Goal: Task Accomplishment & Management: Manage account settings

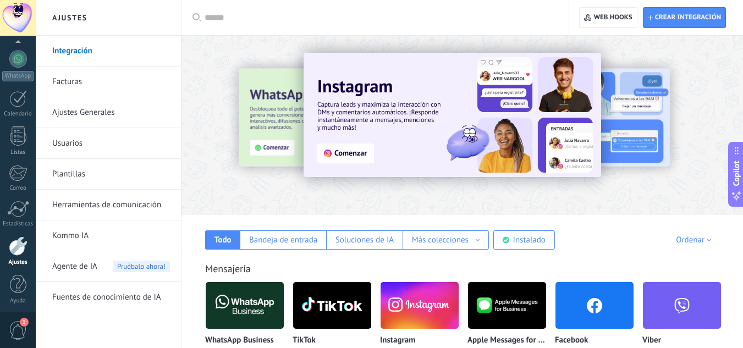
scroll to position [109, 0]
click at [13, 14] on div at bounding box center [18, 18] width 36 height 36
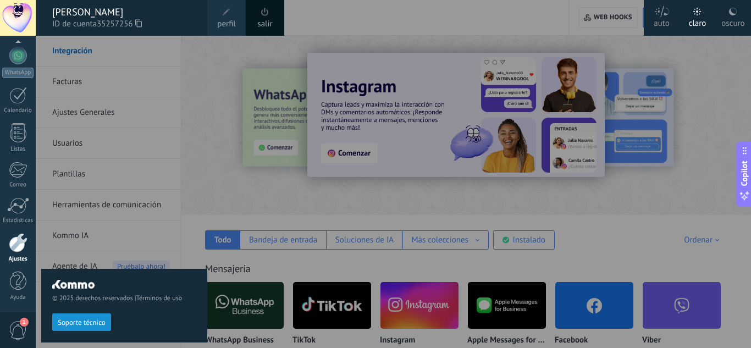
click at [338, 14] on div at bounding box center [411, 174] width 751 height 348
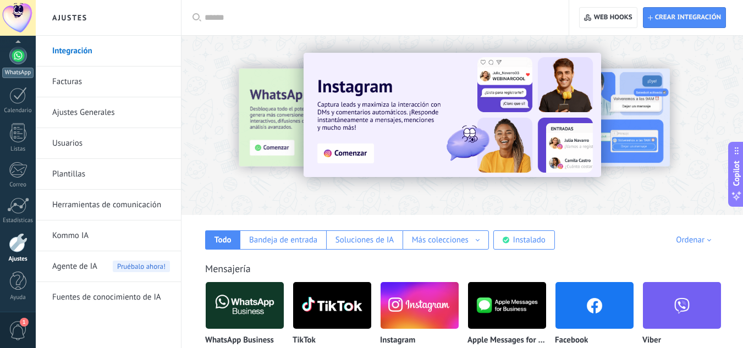
click at [13, 54] on div at bounding box center [18, 56] width 18 height 18
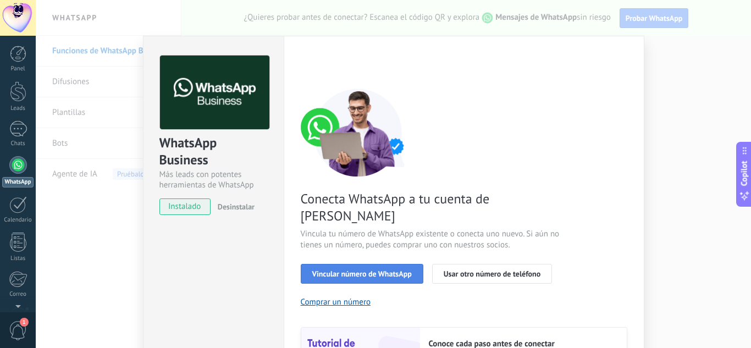
click at [357, 270] on span "Vincular número de WhatsApp" at bounding box center [362, 274] width 100 height 8
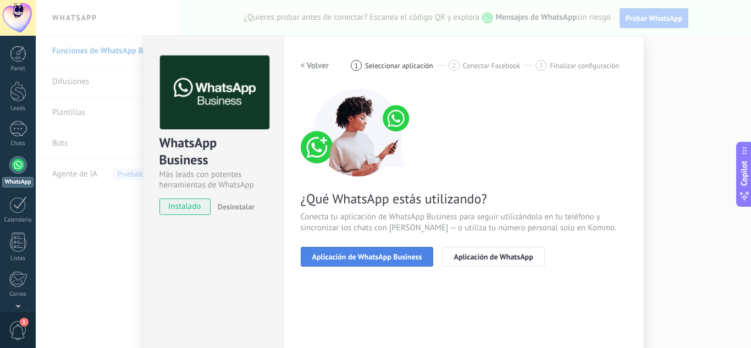
click at [367, 257] on span "Aplicación de WhatsApp Business" at bounding box center [367, 257] width 110 height 8
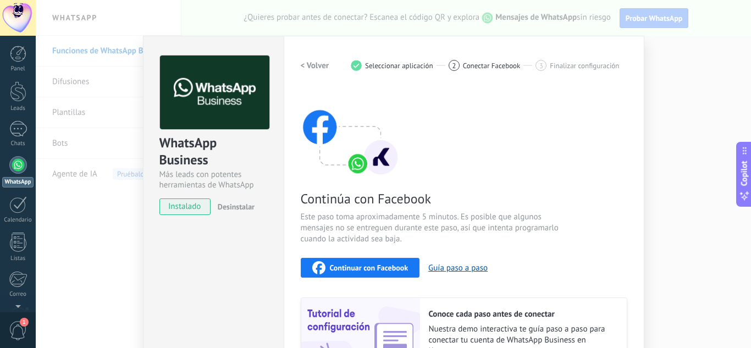
click at [386, 270] on span "Continuar con Facebook" at bounding box center [369, 268] width 79 height 8
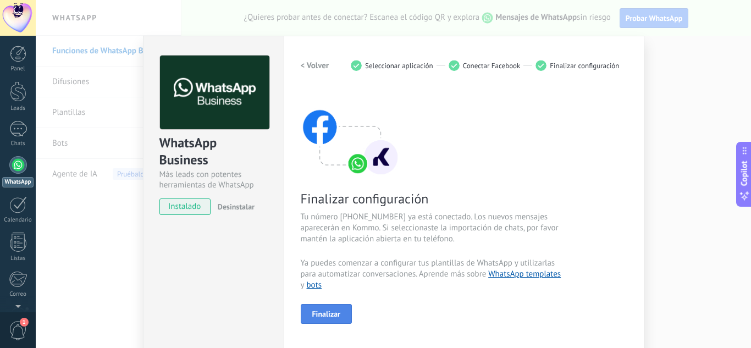
click at [327, 313] on span "Finalizar" at bounding box center [326, 314] width 29 height 8
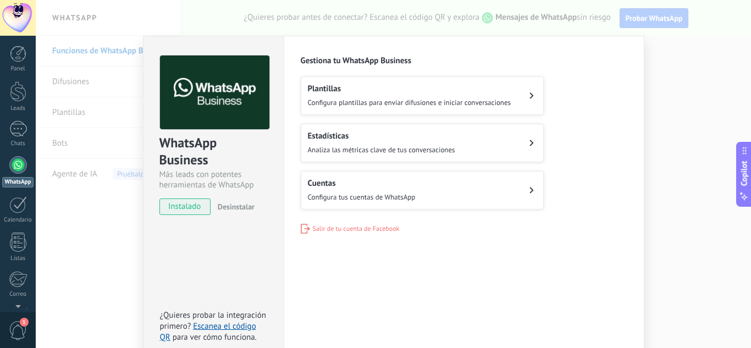
click at [359, 182] on h2 "Cuentas" at bounding box center [362, 183] width 108 height 10
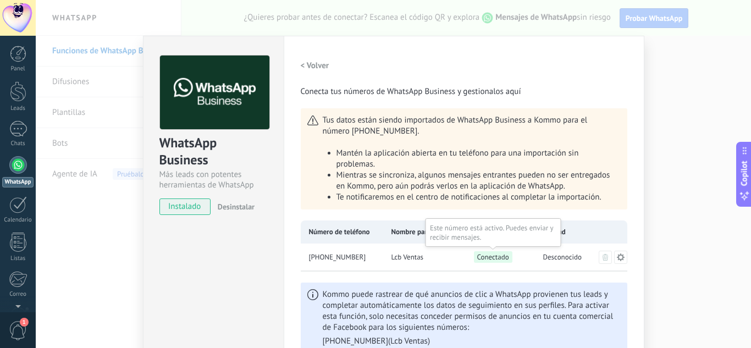
click at [489, 256] on span "Conectado" at bounding box center [493, 257] width 39 height 12
click at [488, 260] on span "Conectado" at bounding box center [493, 257] width 39 height 12
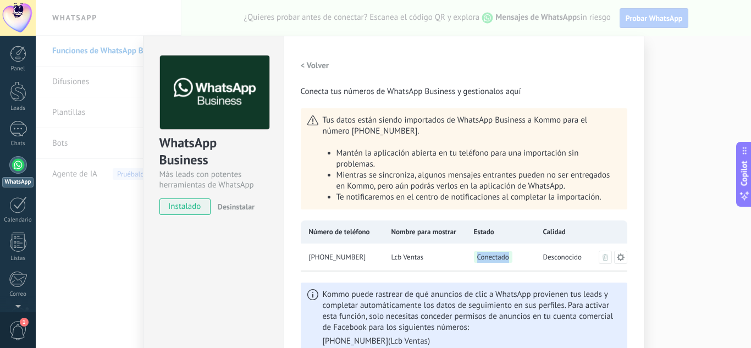
click at [622, 256] on icon at bounding box center [621, 257] width 9 height 9
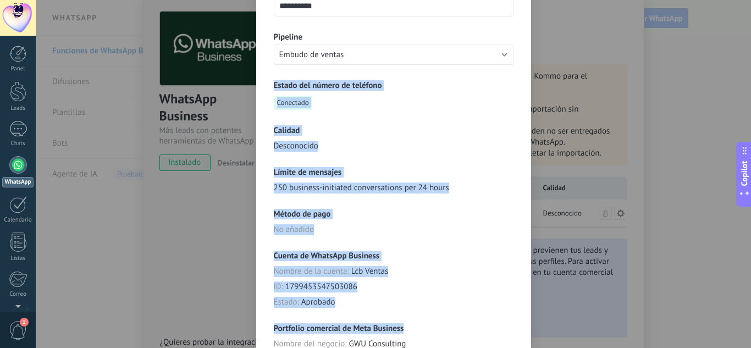
scroll to position [191, 0]
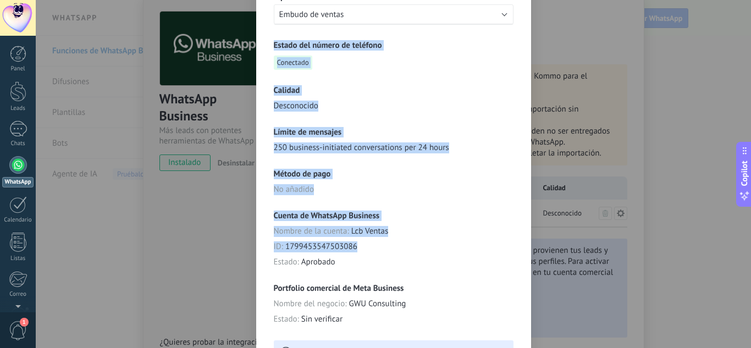
drag, startPoint x: 520, startPoint y: 206, endPoint x: 483, endPoint y: 241, distance: 51.0
click at [483, 241] on div "**********" at bounding box center [393, 119] width 275 height 548
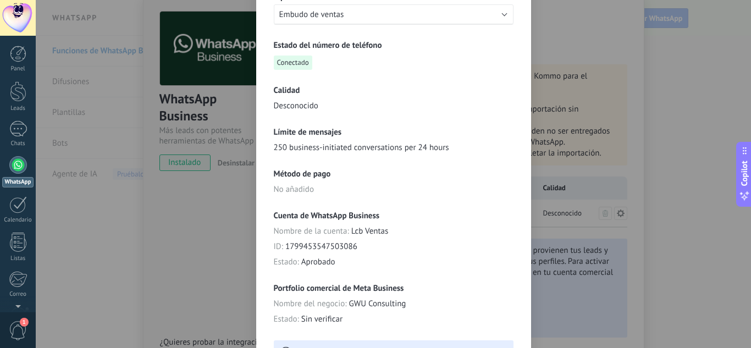
click at [483, 241] on div "Cuenta de WhatsApp Business Nombre de la cuenta : Lcb Ventas ID : 1799453547503…" at bounding box center [394, 239] width 240 height 57
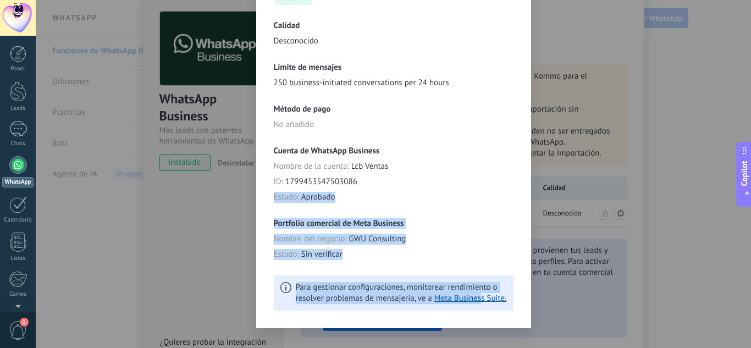
scroll to position [272, 0]
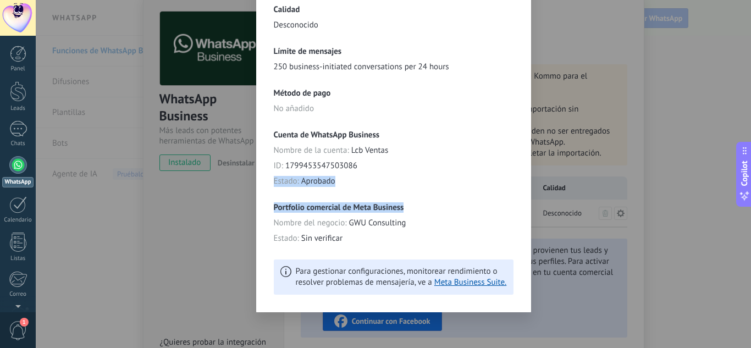
drag, startPoint x: 483, startPoint y: 241, endPoint x: 480, endPoint y: 206, distance: 35.4
click at [480, 206] on div "**********" at bounding box center [394, 69] width 240 height 449
click at [555, 103] on div "**********" at bounding box center [394, 174] width 716 height 348
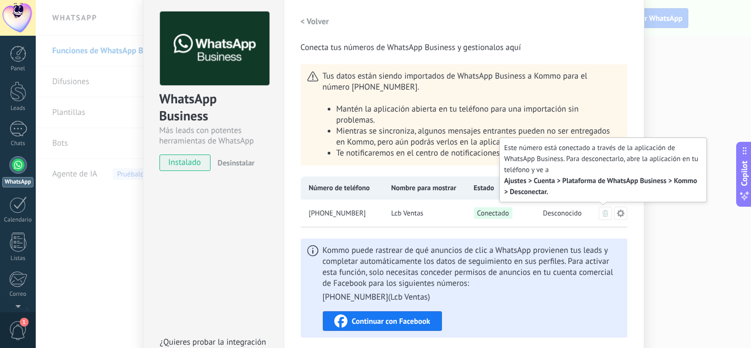
click at [603, 214] on icon at bounding box center [606, 213] width 6 height 7
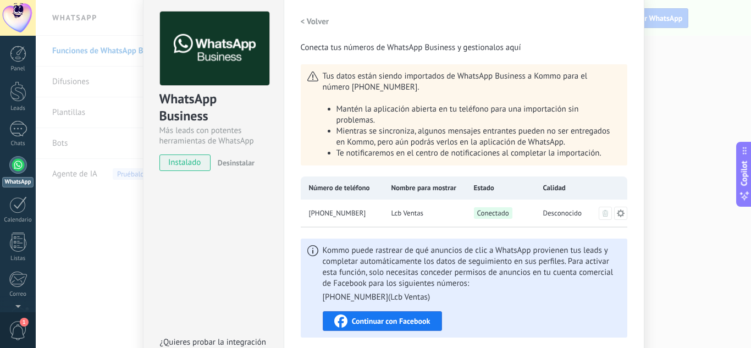
click at [699, 217] on div "WhatsApp Business Más leads con potentes herramientas de WhatsApp instalado Des…" at bounding box center [394, 174] width 716 height 348
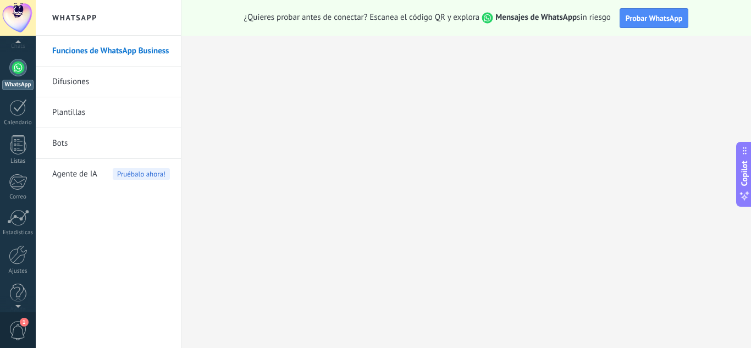
scroll to position [109, 0]
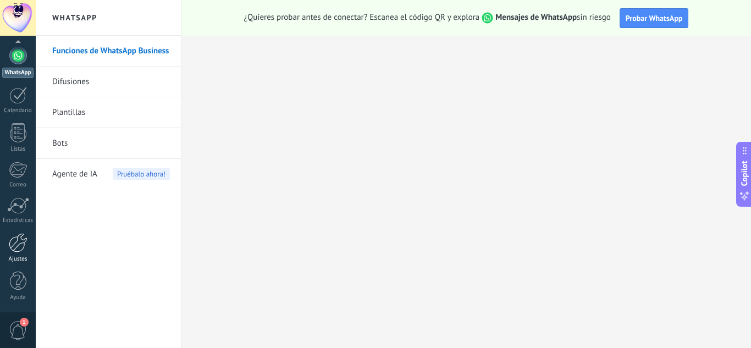
click at [20, 235] on div at bounding box center [18, 242] width 19 height 19
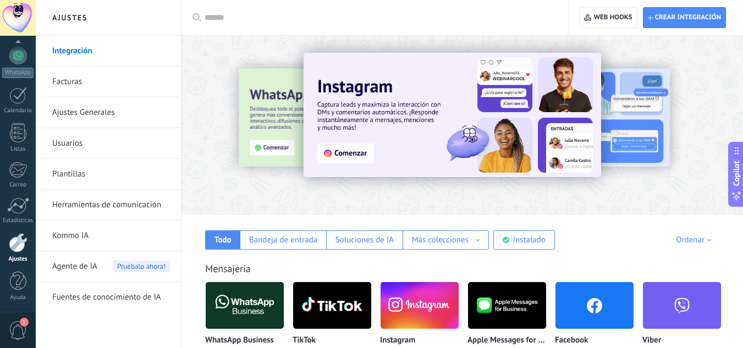
click at [259, 306] on img at bounding box center [245, 305] width 78 height 53
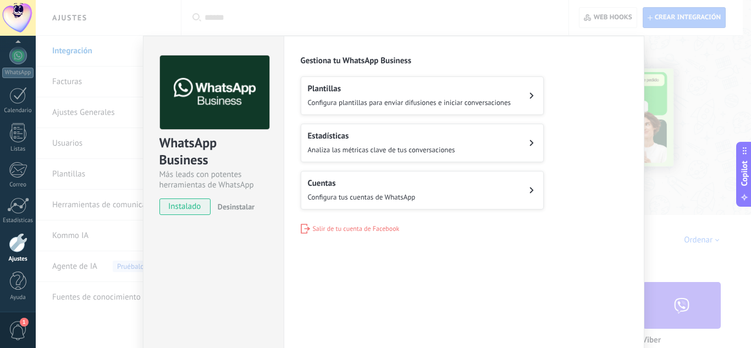
click at [364, 185] on h2 "Cuentas" at bounding box center [362, 183] width 108 height 10
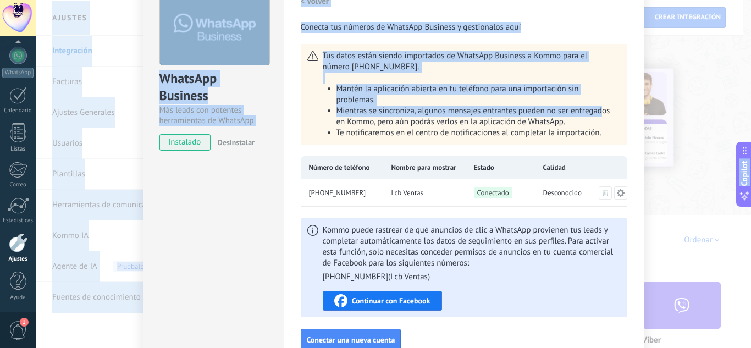
scroll to position [127, 0]
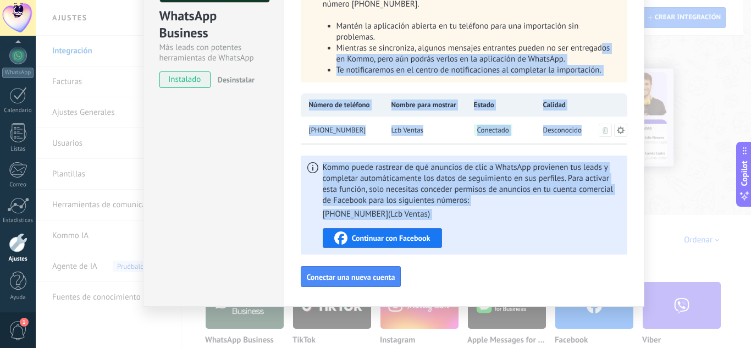
drag, startPoint x: 599, startPoint y: 171, endPoint x: 570, endPoint y: 266, distance: 100.1
click at [570, 266] on div "< Volver Conecta tus números de WhatsApp Business y gestionalos aquí Tus datos …" at bounding box center [464, 107] width 327 height 359
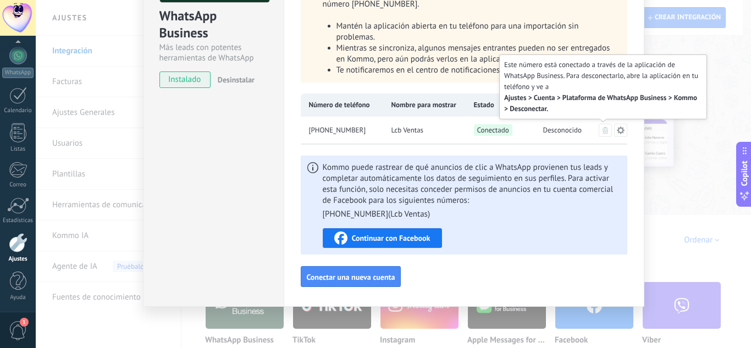
click at [603, 131] on icon at bounding box center [606, 130] width 6 height 7
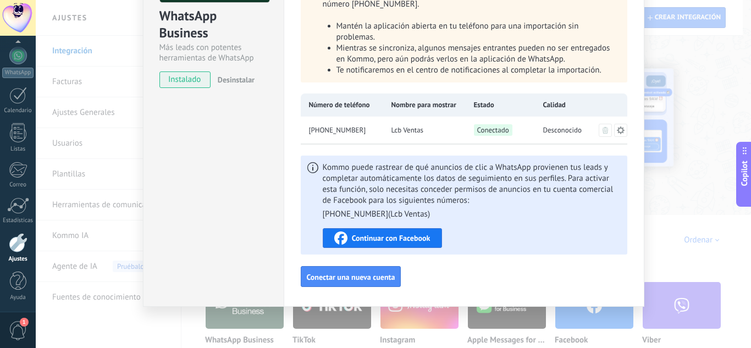
click at [718, 86] on div "WhatsApp Business Más leads con potentes herramientas de WhatsApp instalado Des…" at bounding box center [394, 174] width 716 height 348
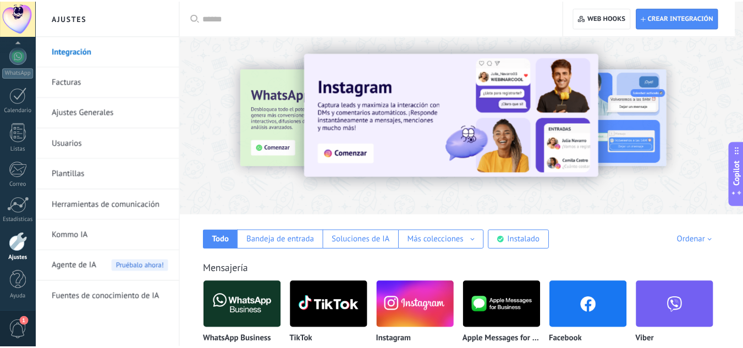
scroll to position [0, 0]
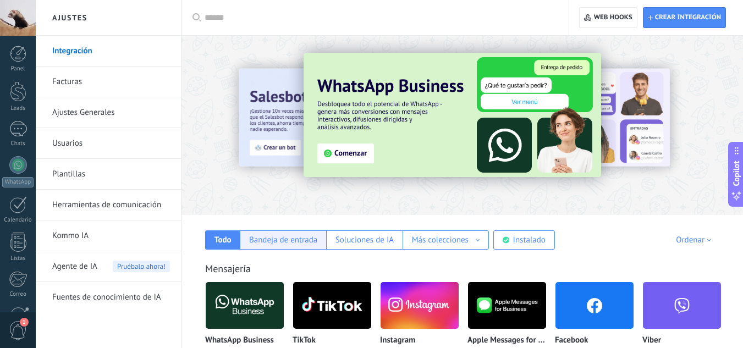
click at [281, 239] on div "Bandeja de entrada" at bounding box center [283, 240] width 68 height 10
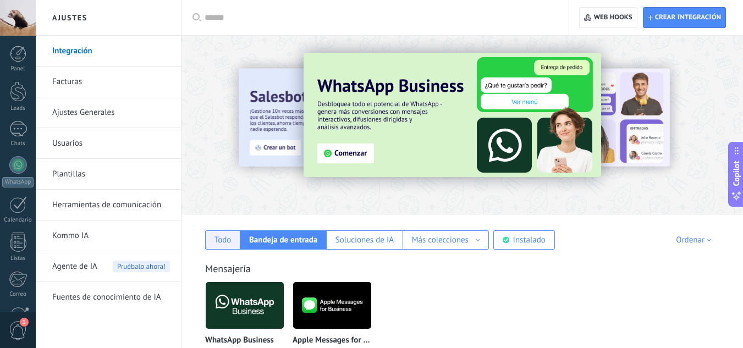
click at [219, 242] on div "Todo" at bounding box center [223, 240] width 17 height 10
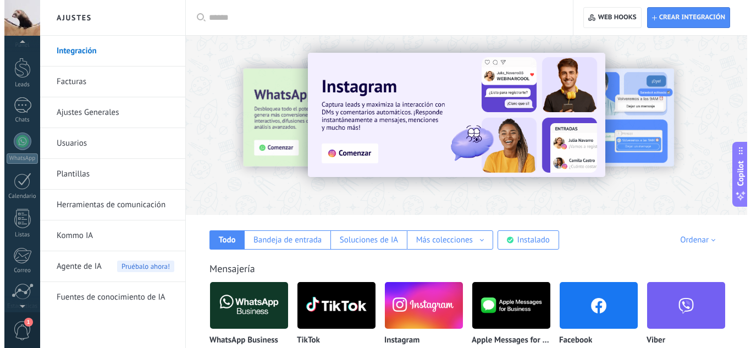
scroll to position [15, 0]
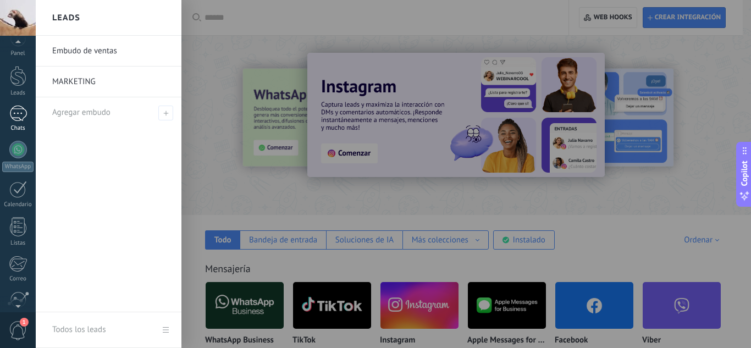
click at [19, 109] on div at bounding box center [18, 114] width 18 height 16
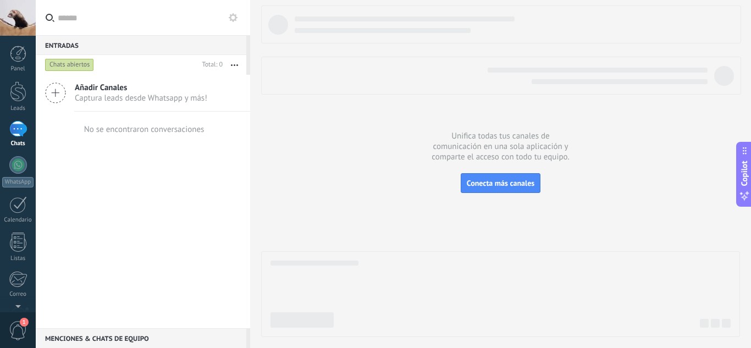
drag, startPoint x: 145, startPoint y: 189, endPoint x: 99, endPoint y: 133, distance: 71.9
click at [99, 133] on div "No se encontraron conversaciones" at bounding box center [144, 129] width 120 height 10
click at [19, 332] on span "1" at bounding box center [18, 330] width 19 height 19
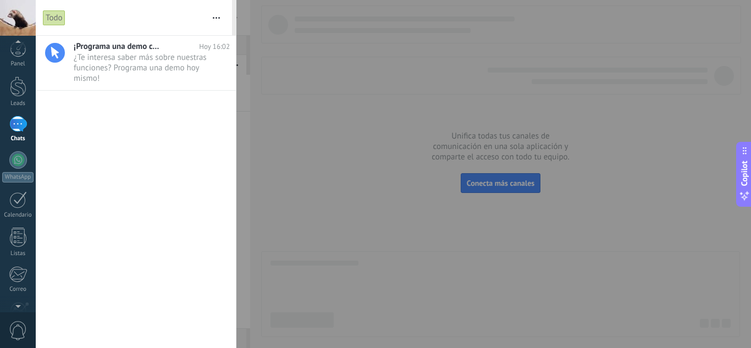
scroll to position [0, 0]
click at [316, 111] on div at bounding box center [375, 174] width 751 height 348
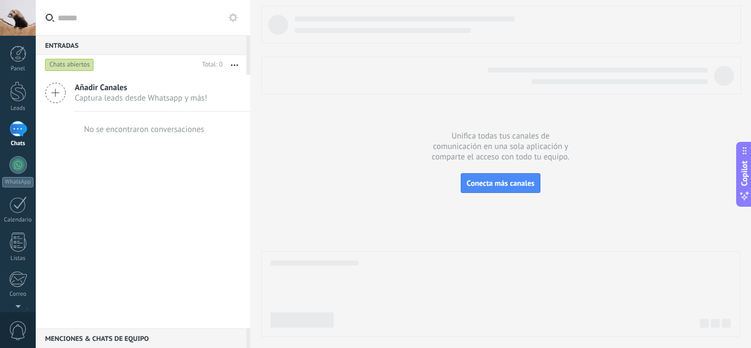
click at [16, 15] on div at bounding box center [18, 18] width 36 height 36
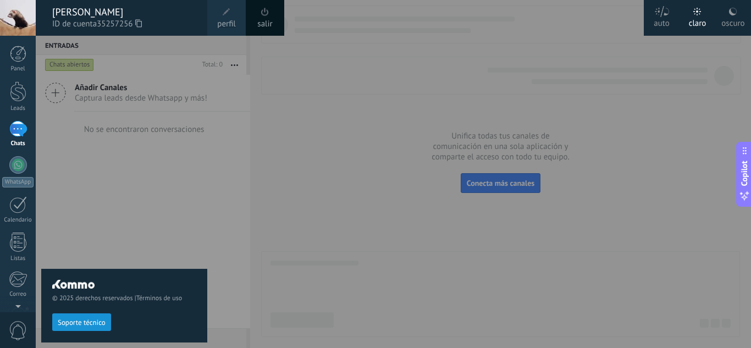
click at [265, 12] on span at bounding box center [265, 12] width 8 height 8
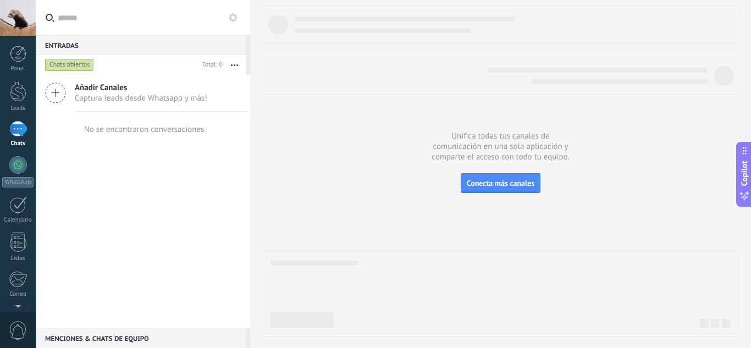
click at [168, 211] on div "Añadir Canales Captura leads desde Whatsapp y más! No se encontraron conversaci…" at bounding box center [143, 202] width 215 height 254
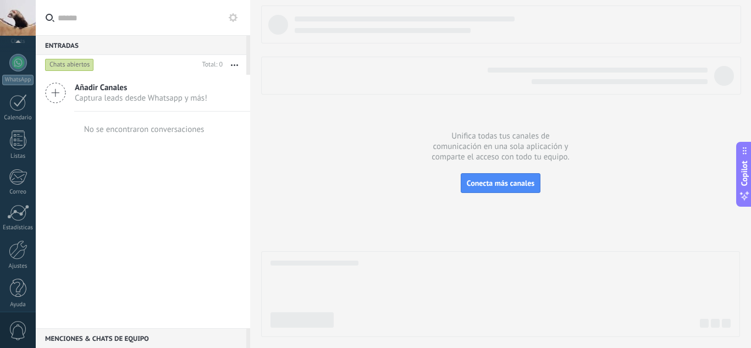
scroll to position [109, 0]
click at [19, 248] on div at bounding box center [18, 242] width 19 height 19
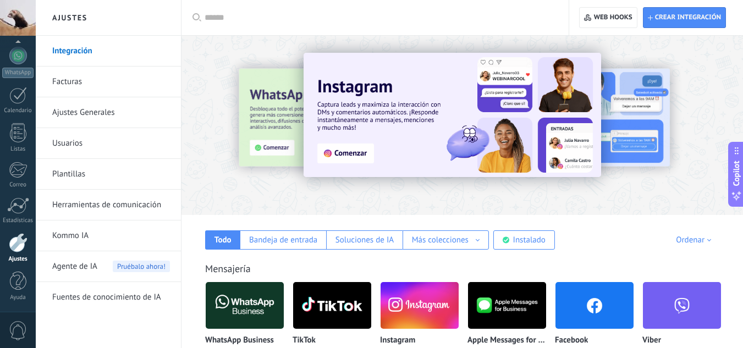
click at [235, 303] on img at bounding box center [245, 305] width 78 height 53
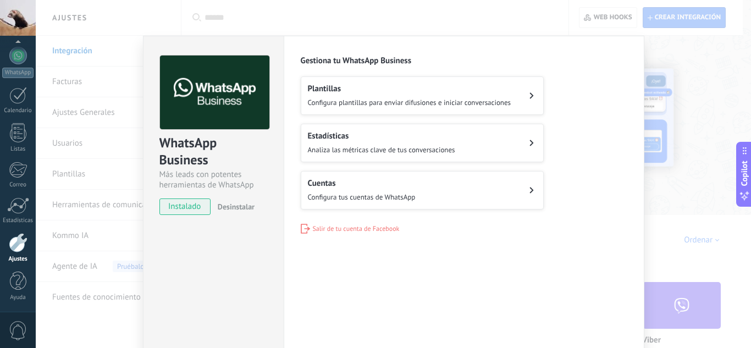
click at [672, 130] on div "WhatsApp Business Más leads con potentes herramientas de WhatsApp instalado Des…" at bounding box center [394, 174] width 716 height 348
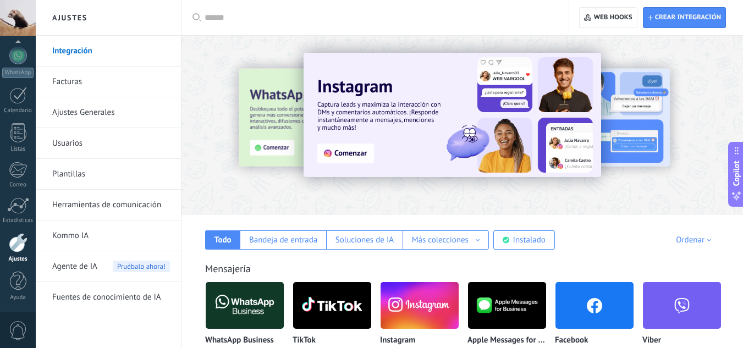
click at [238, 305] on img at bounding box center [245, 305] width 78 height 53
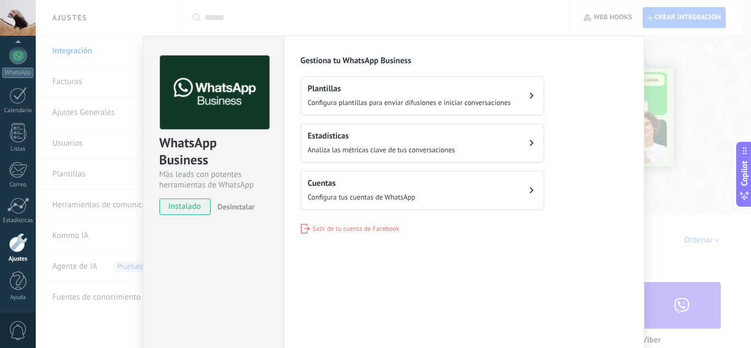
click at [377, 189] on div "Cuentas Configura tus cuentas de WhatsApp" at bounding box center [362, 190] width 108 height 24
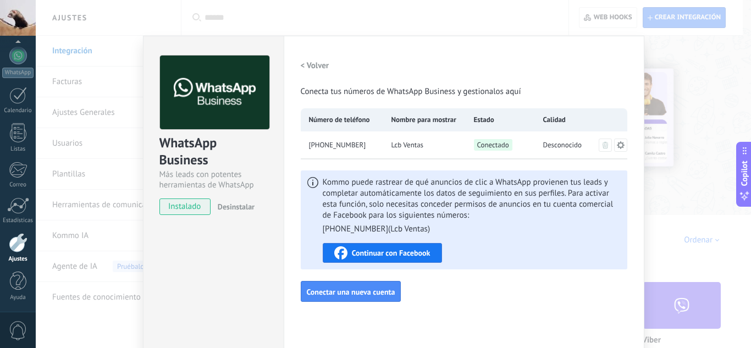
click at [664, 199] on div "WhatsApp Business Más leads con potentes herramientas de WhatsApp instalado Des…" at bounding box center [394, 174] width 716 height 348
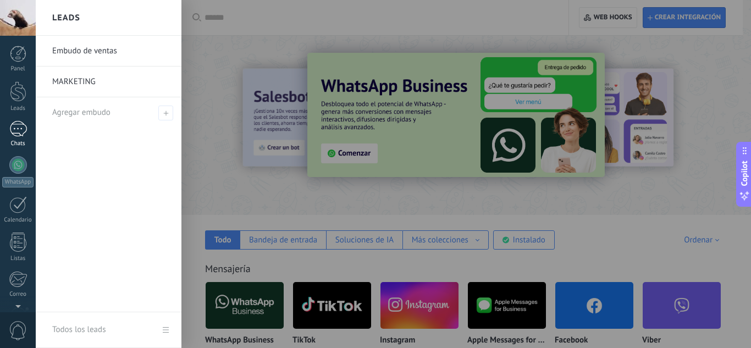
click at [14, 133] on div at bounding box center [18, 129] width 18 height 16
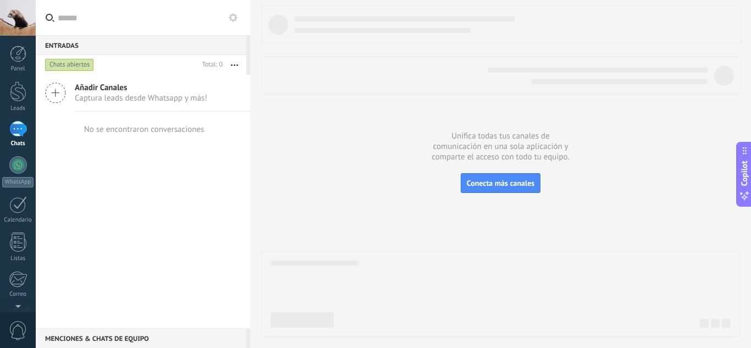
click at [80, 65] on div "Chats abiertos" at bounding box center [69, 64] width 49 height 13
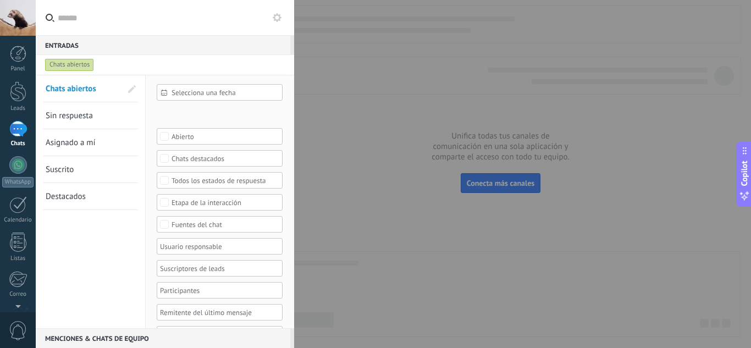
click at [183, 86] on div "Selecciona una fecha" at bounding box center [220, 92] width 126 height 17
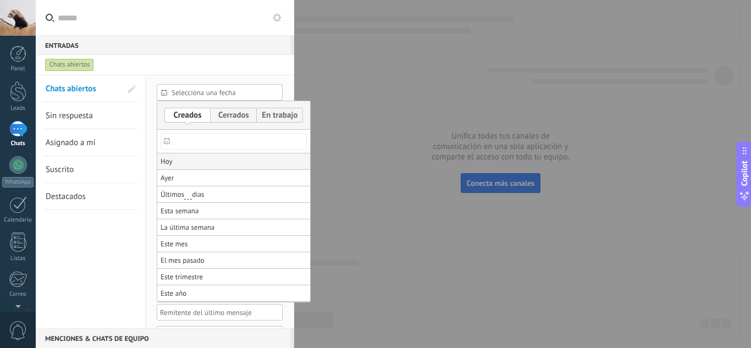
click at [177, 164] on li "Hoy" at bounding box center [233, 161] width 153 height 17
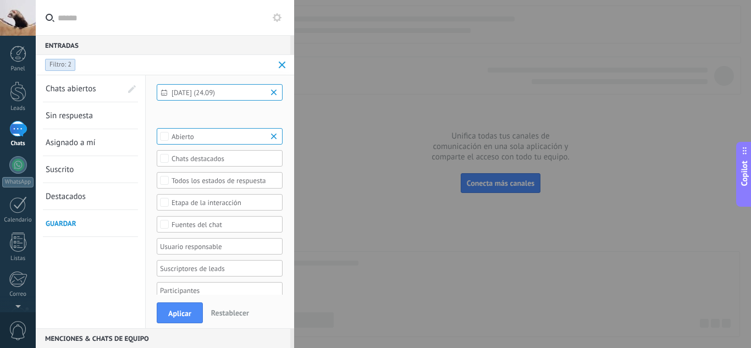
click at [281, 68] on span at bounding box center [282, 65] width 7 height 7
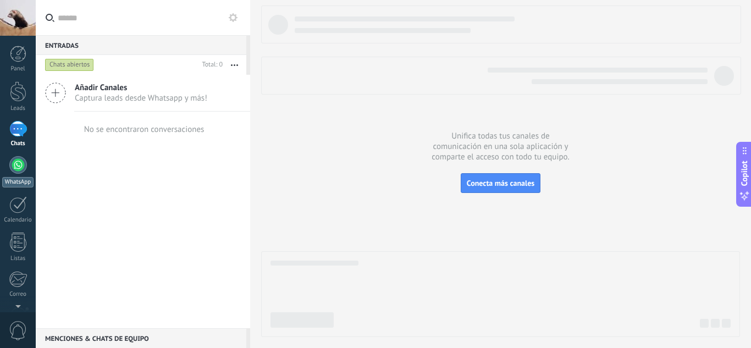
click at [17, 158] on div at bounding box center [18, 165] width 18 height 18
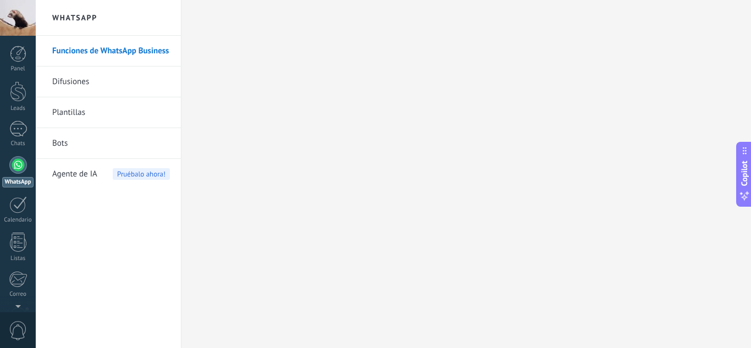
click at [114, 52] on link "Funciones de WhatsApp Business" at bounding box center [111, 51] width 118 height 31
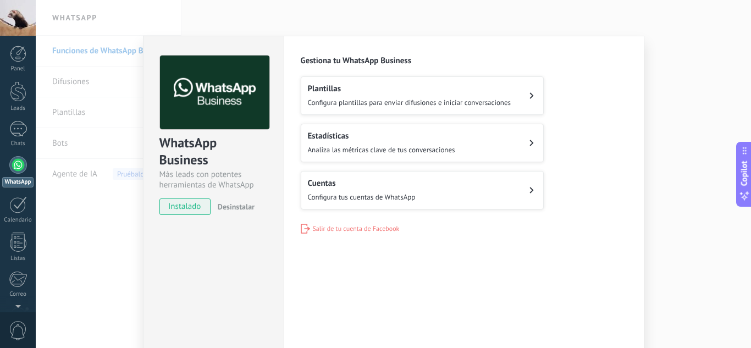
click at [341, 195] on span "Configura tus cuentas de WhatsApp" at bounding box center [362, 197] width 108 height 9
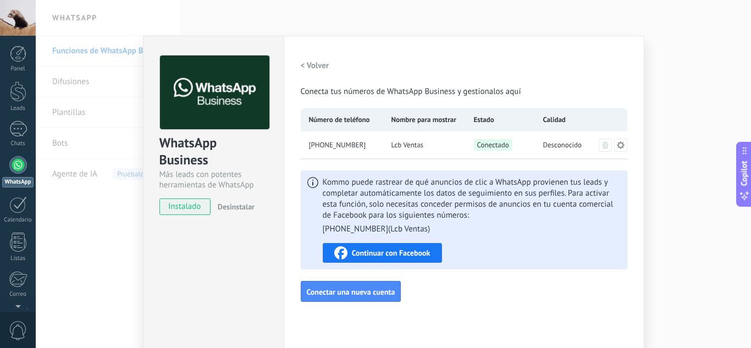
click at [13, 10] on div at bounding box center [18, 18] width 36 height 36
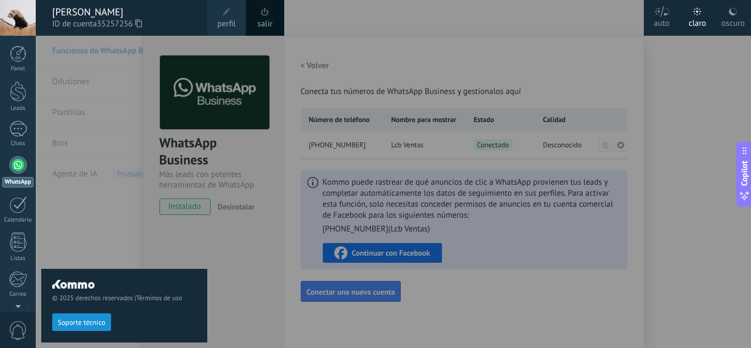
click at [431, 197] on div at bounding box center [411, 174] width 751 height 348
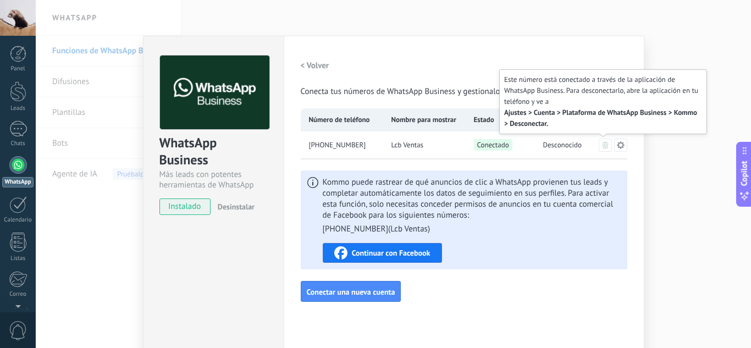
click at [603, 146] on icon at bounding box center [606, 145] width 6 height 7
click at [603, 145] on icon at bounding box center [606, 145] width 6 height 7
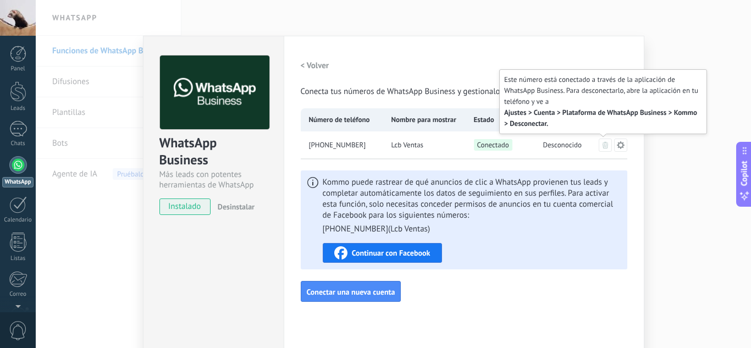
click at [603, 145] on icon at bounding box center [606, 145] width 6 height 7
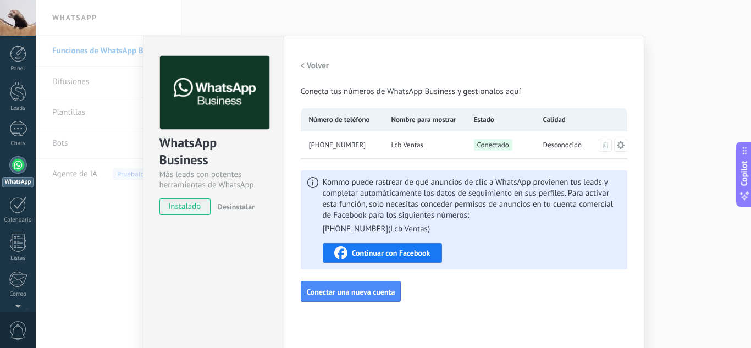
click at [618, 145] on icon at bounding box center [621, 145] width 9 height 9
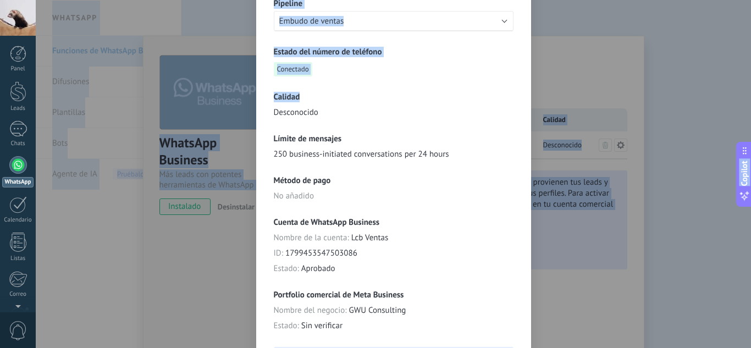
scroll to position [272, 0]
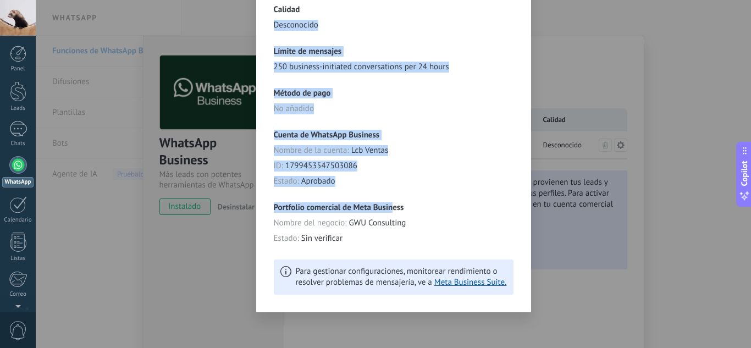
drag, startPoint x: 384, startPoint y: 266, endPoint x: 391, endPoint y: 204, distance: 62.0
click at [391, 204] on div "**********" at bounding box center [394, 69] width 240 height 449
click at [391, 204] on h3 "Portfolio comercial de Meta Business" at bounding box center [394, 207] width 240 height 10
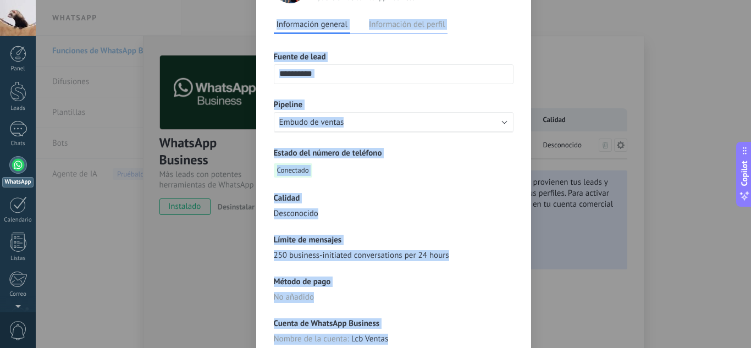
drag, startPoint x: 408, startPoint y: 234, endPoint x: 376, endPoint y: 5, distance: 231.5
click at [376, 5] on div "**********" at bounding box center [394, 226] width 240 height 513
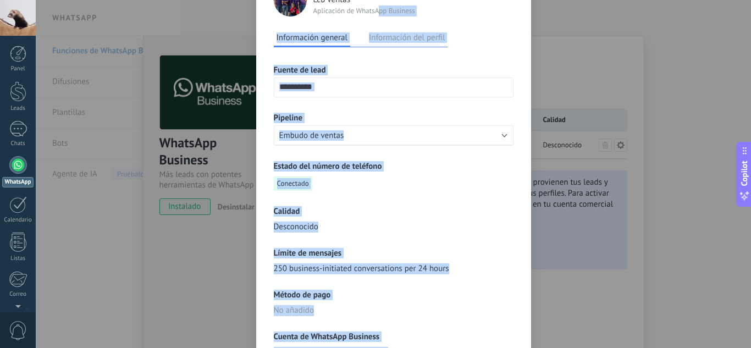
click at [415, 198] on div "**********" at bounding box center [394, 271] width 240 height 449
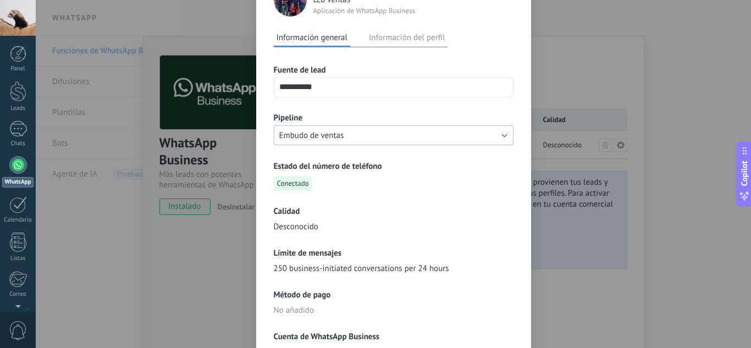
click at [398, 139] on button "Embudo de ventas" at bounding box center [394, 135] width 240 height 20
click at [398, 139] on span "Embudo de ventas" at bounding box center [388, 135] width 243 height 10
click at [386, 38] on button "Información del perfil" at bounding box center [406, 37] width 81 height 17
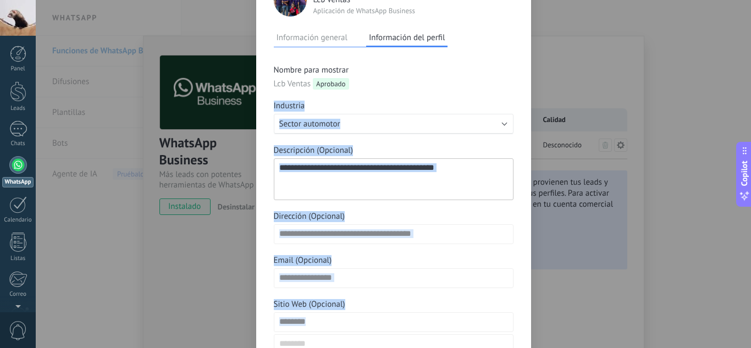
scroll to position [129, 0]
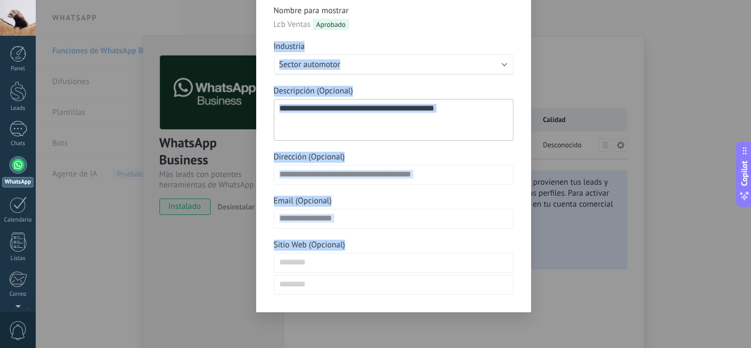
click at [449, 270] on div "**********" at bounding box center [394, 150] width 240 height 289
click at [552, 101] on div "**********" at bounding box center [394, 174] width 716 height 348
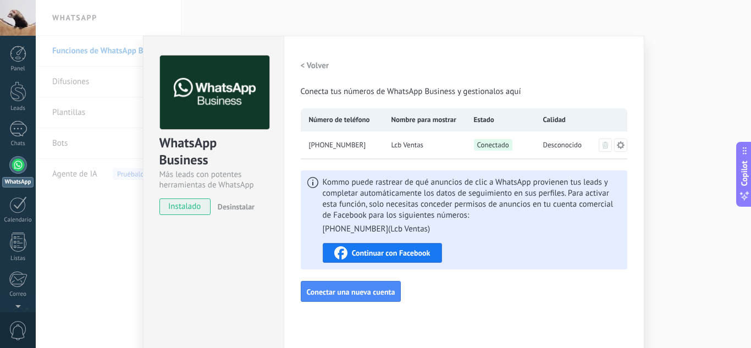
scroll to position [0, 0]
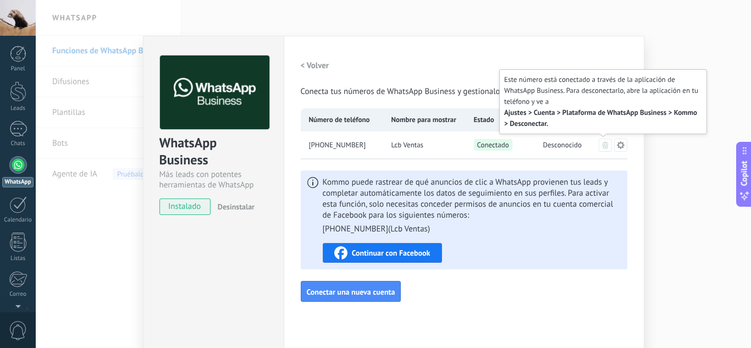
click at [604, 146] on icon at bounding box center [606, 145] width 6 height 7
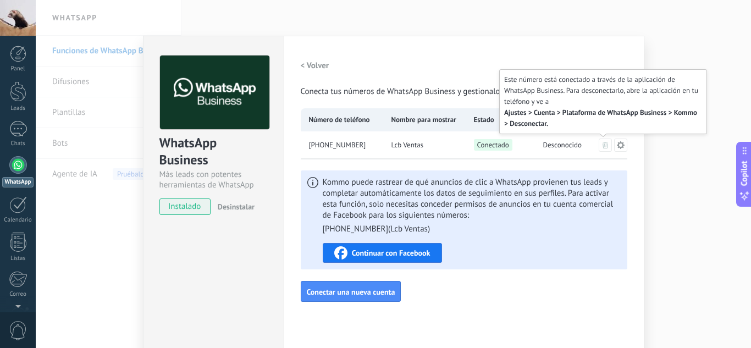
click at [604, 146] on icon at bounding box center [606, 145] width 6 height 7
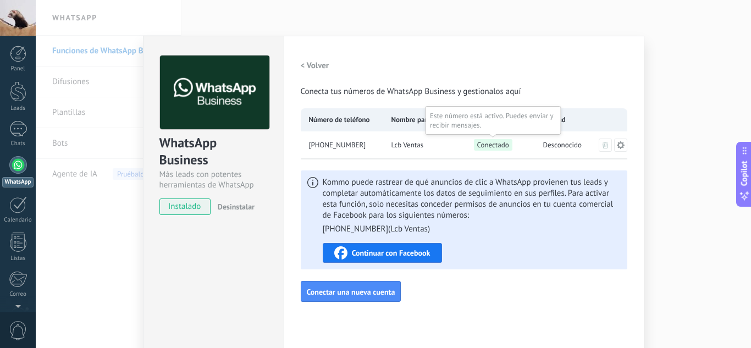
click at [490, 139] on span "Conectado" at bounding box center [493, 145] width 39 height 12
click at [371, 255] on span "Continuar con Facebook" at bounding box center [391, 253] width 79 height 8
click at [349, 325] on div "Configuraciones Autorizaciones Esta pestaña registra a los usuarios que han con…" at bounding box center [464, 199] width 361 height 327
click at [352, 297] on button "Conectar una nueva cuenta" at bounding box center [351, 291] width 101 height 21
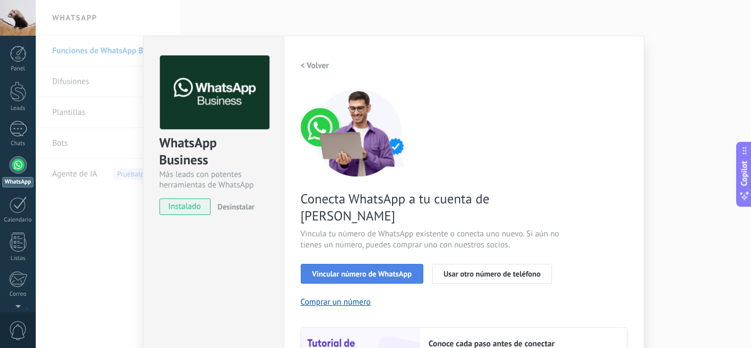
click at [364, 270] on span "Vincular número de WhatsApp" at bounding box center [362, 274] width 100 height 8
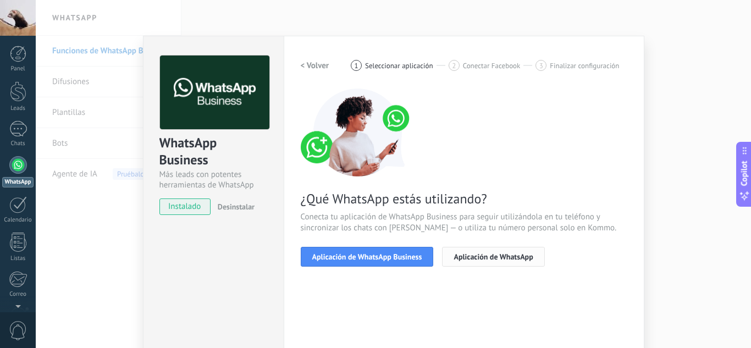
click at [472, 259] on span "Aplicación de WhatsApp" at bounding box center [493, 257] width 79 height 8
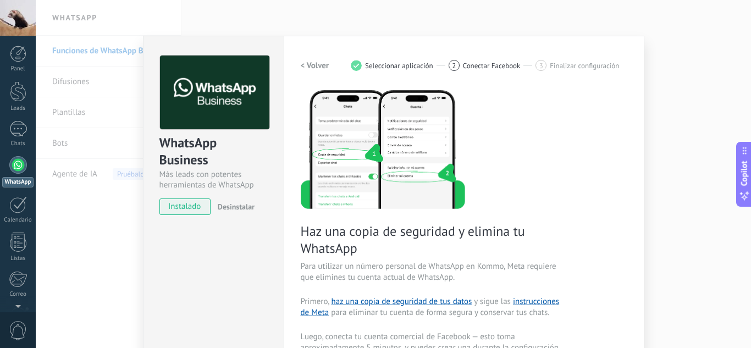
click at [550, 245] on div "Haz una copia de seguridad y elimina tu WhatsApp Para utilizar un número person…" at bounding box center [464, 303] width 327 height 428
click at [314, 61] on h2 "< Volver" at bounding box center [315, 66] width 29 height 10
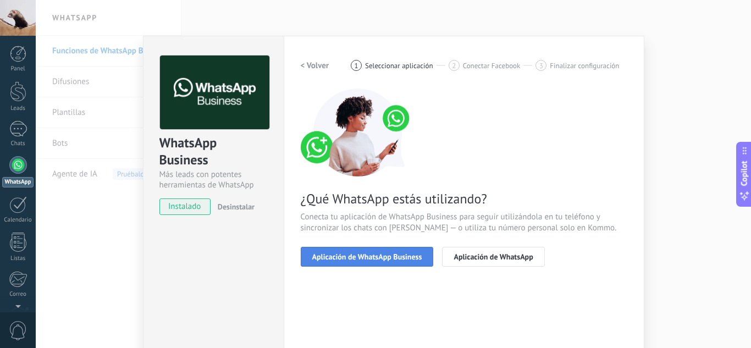
click at [366, 254] on span "Aplicación de WhatsApp Business" at bounding box center [367, 257] width 110 height 8
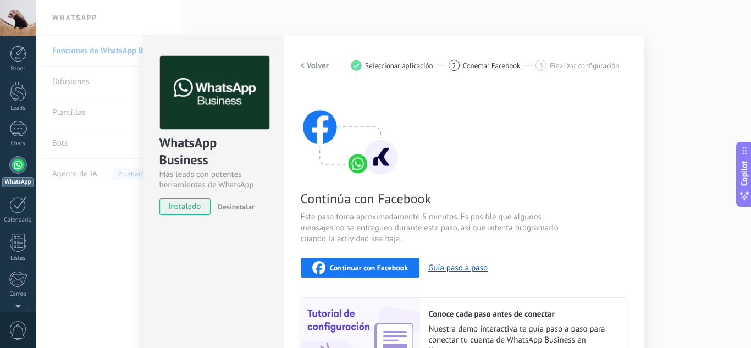
click at [368, 266] on span "Continuar con Facebook" at bounding box center [369, 268] width 79 height 8
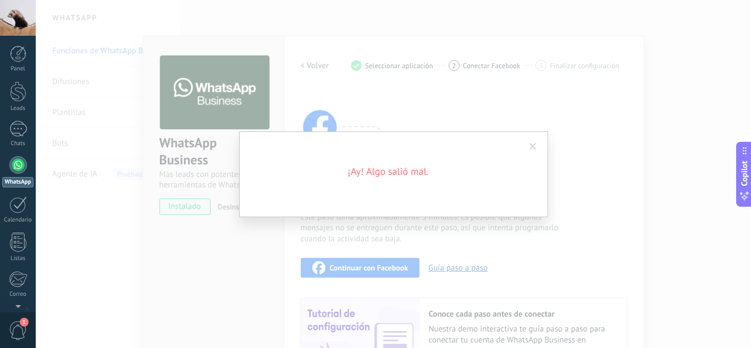
click at [387, 168] on h2 "¡Ay! Algo salió mal." at bounding box center [388, 171] width 264 height 13
click at [531, 147] on span at bounding box center [533, 147] width 7 height 8
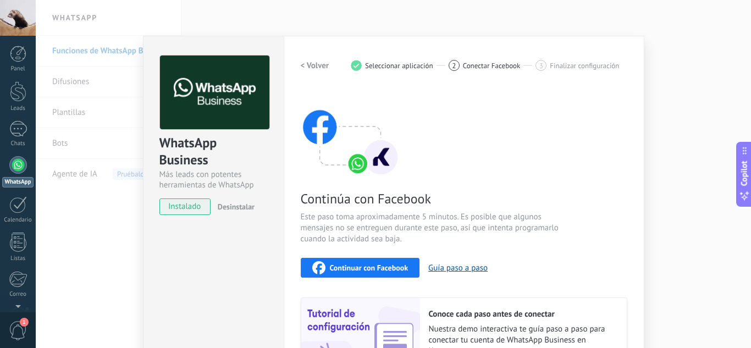
click at [20, 17] on div at bounding box center [18, 18] width 36 height 36
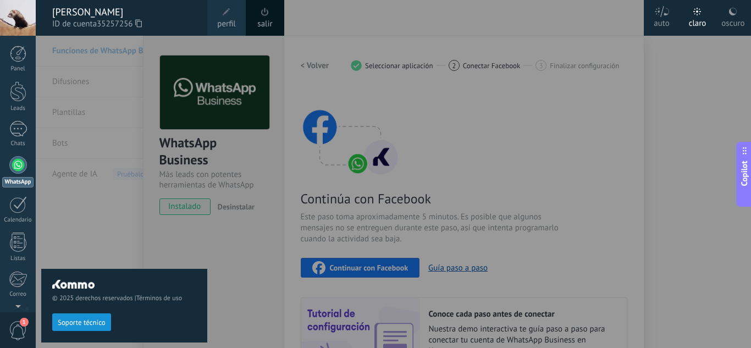
click at [96, 320] on span "Soporte técnico" at bounding box center [82, 323] width 48 height 8
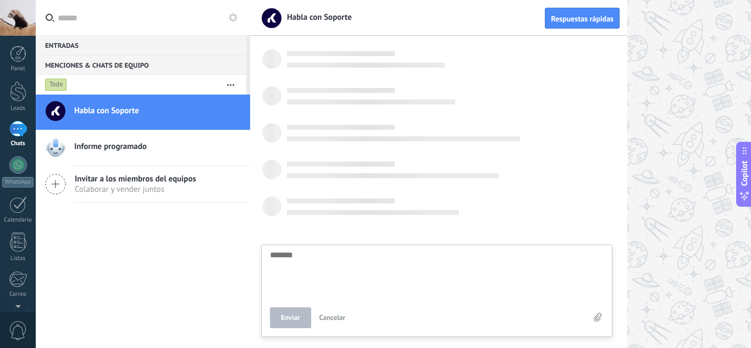
scroll to position [10, 0]
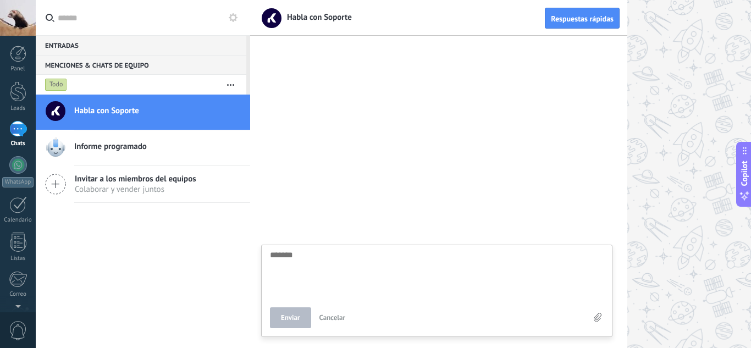
click at [316, 250] on div "Enviar Cancelar" at bounding box center [437, 291] width 352 height 92
click at [316, 255] on div at bounding box center [438, 195] width 377 height 306
click at [312, 327] on textarea at bounding box center [437, 342] width 334 height 45
type textarea "*"
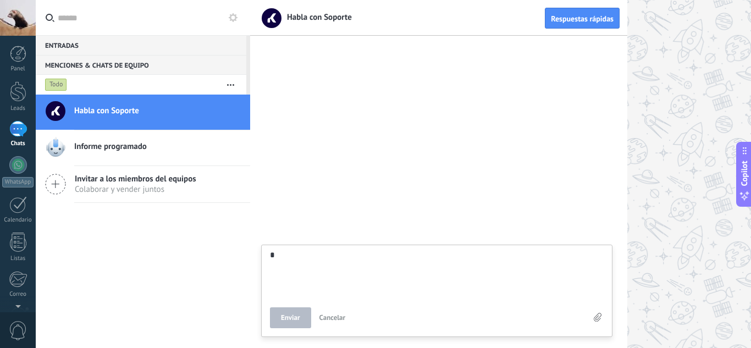
type textarea "**"
type textarea "***"
type textarea "****"
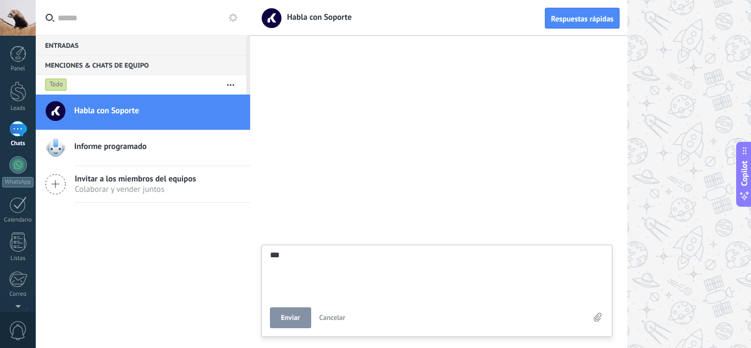
type textarea "****"
type textarea "******"
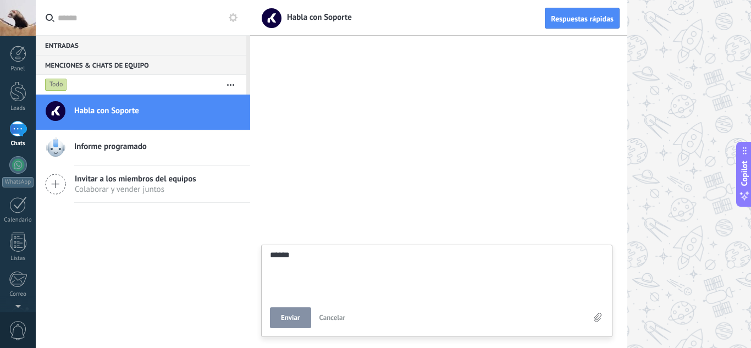
type textarea "*******"
type textarea "********"
type textarea "*********"
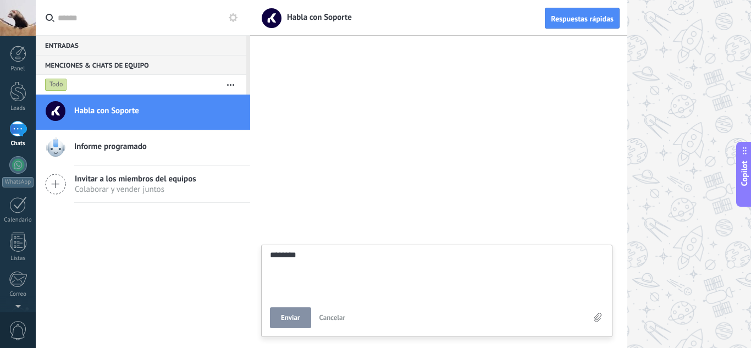
type textarea "*********"
type textarea "**********"
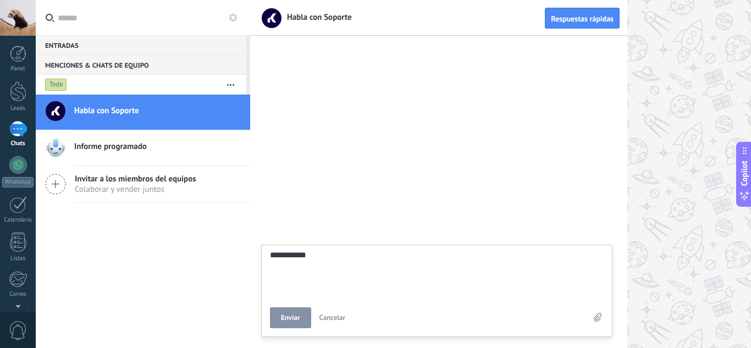
type textarea "**********"
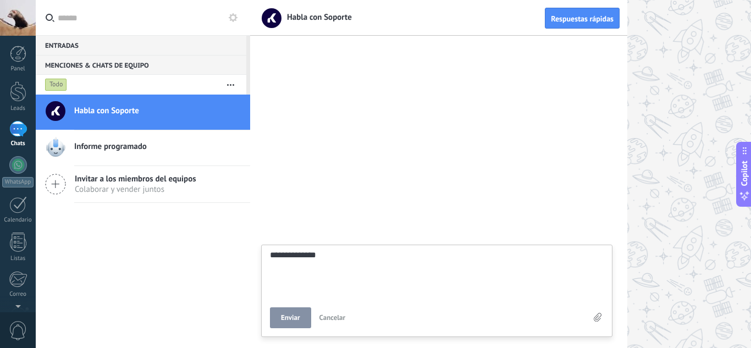
type textarea "**********"
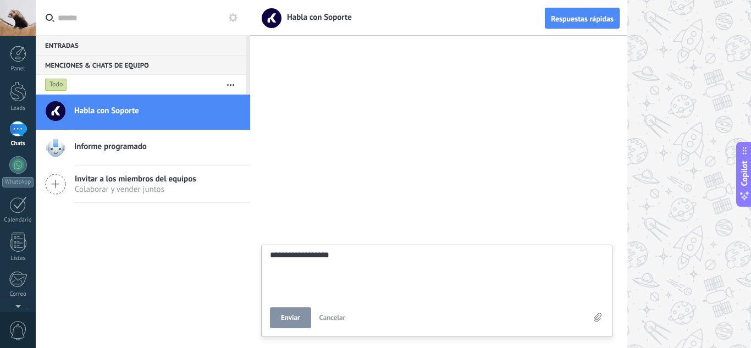
type textarea "**********"
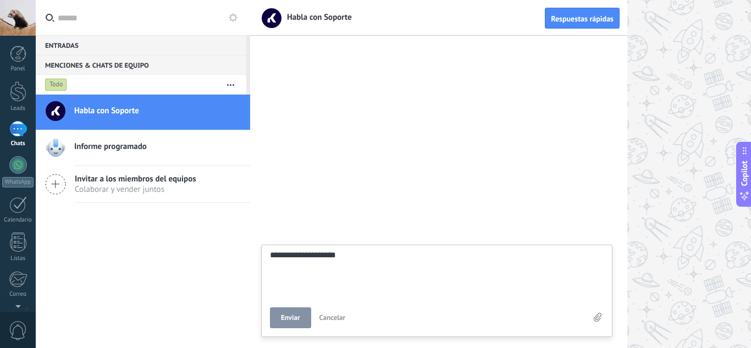
type textarea "**********"
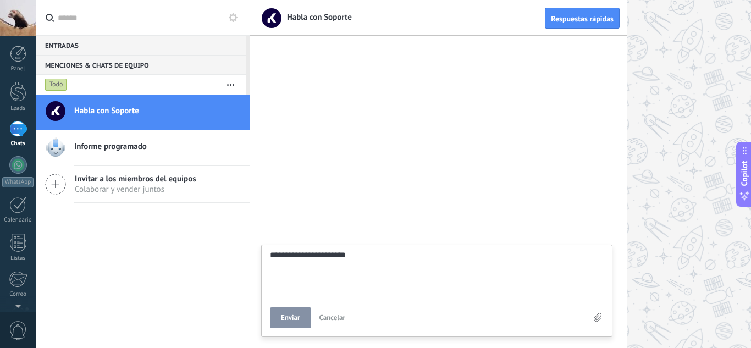
type textarea "**********"
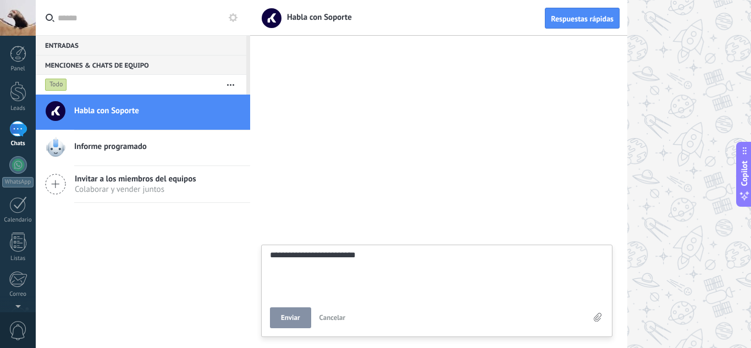
type textarea "**********"
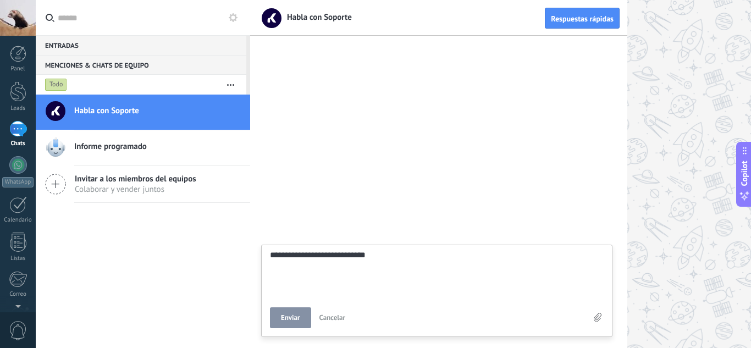
type textarea "**********"
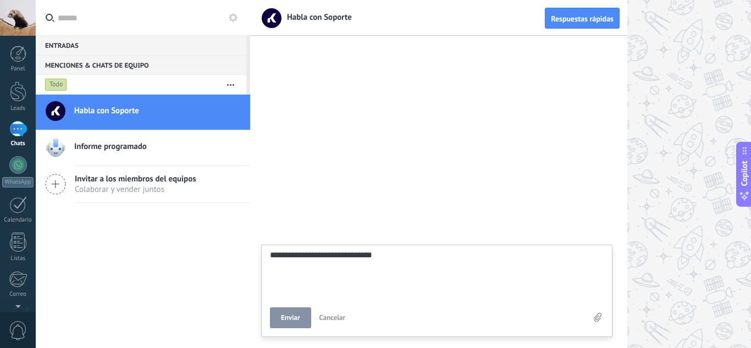
type textarea "**********"
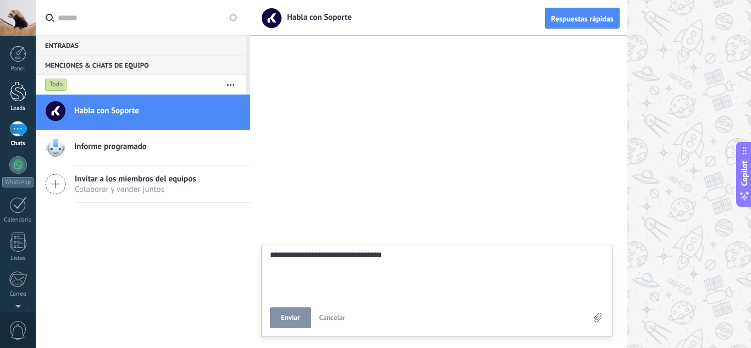
click at [21, 101] on div at bounding box center [18, 91] width 17 height 20
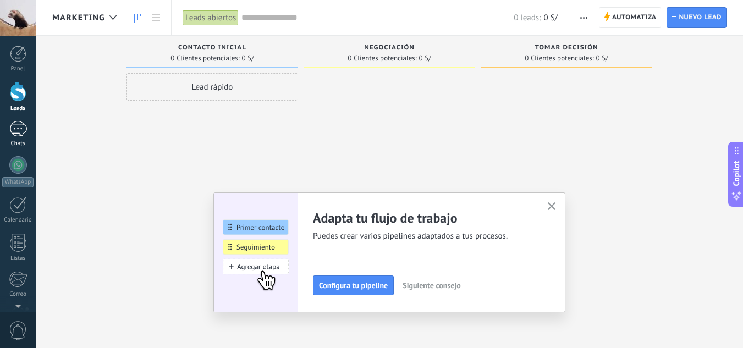
click at [21, 130] on div at bounding box center [18, 129] width 18 height 16
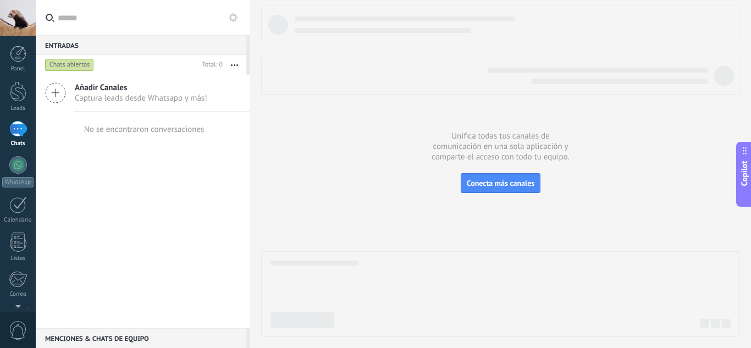
click at [153, 94] on span "Captura leads desde Whatsapp y más!" at bounding box center [141, 98] width 133 height 10
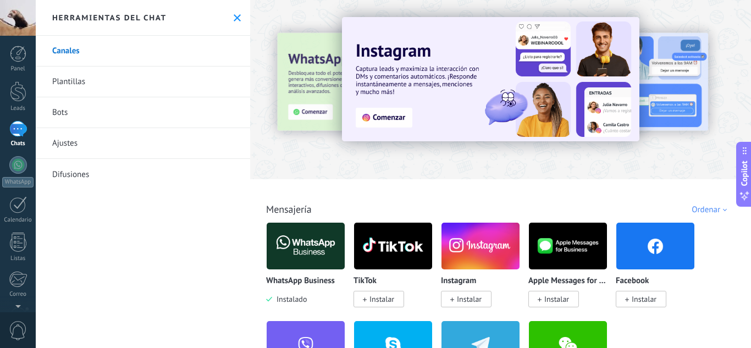
click at [234, 18] on use at bounding box center [237, 17] width 7 height 7
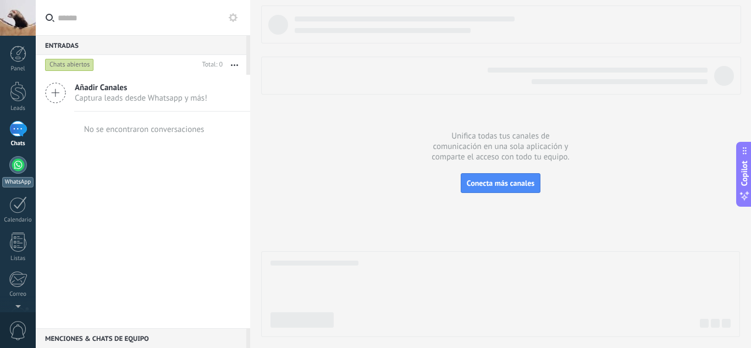
click at [22, 171] on div at bounding box center [18, 165] width 18 height 18
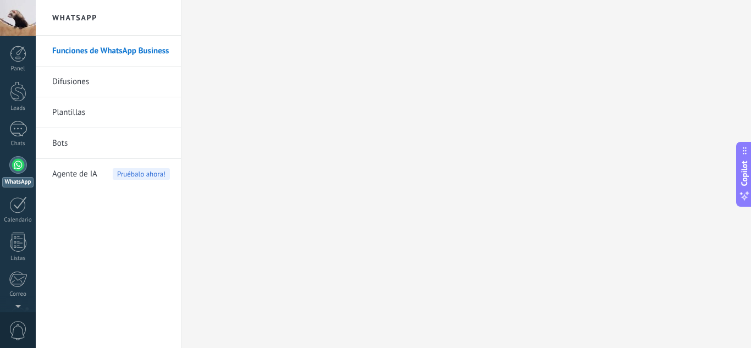
click at [19, 22] on div at bounding box center [18, 18] width 36 height 36
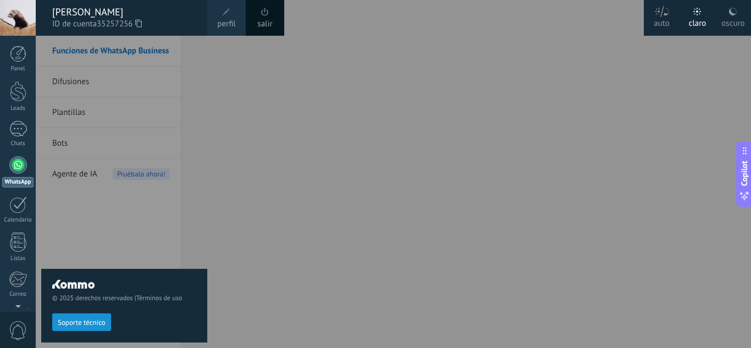
click at [72, 320] on span "Soporte técnico" at bounding box center [82, 323] width 48 height 8
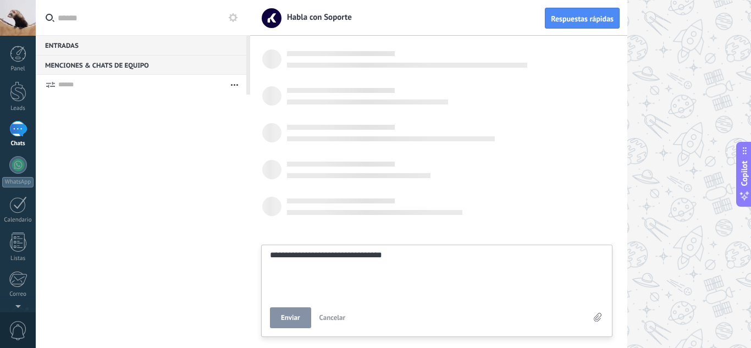
type textarea "**********"
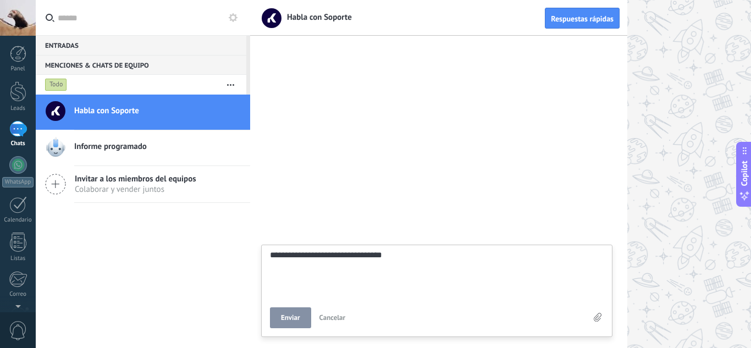
click at [407, 259] on textarea "**********" at bounding box center [437, 273] width 334 height 45
click at [17, 178] on div "WhatsApp" at bounding box center [17, 182] width 31 height 10
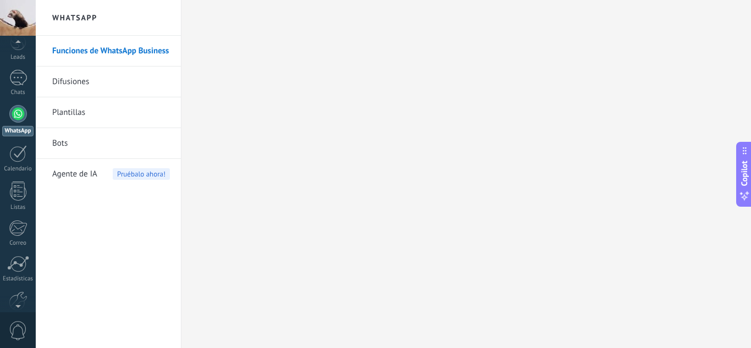
click at [18, 304] on div at bounding box center [18, 304] width 36 height 17
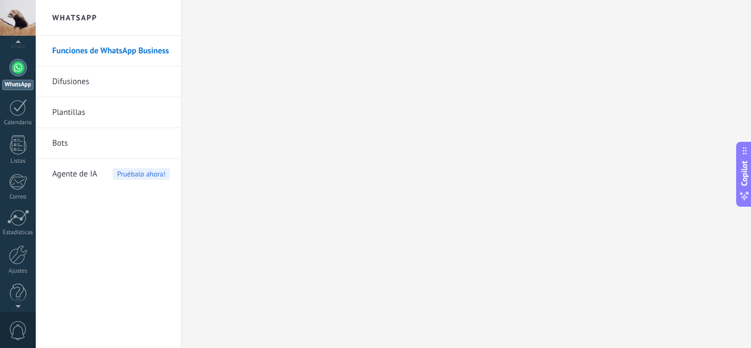
click at [18, 304] on div at bounding box center [18, 304] width 36 height 17
click at [18, 304] on div "© 2025 derechos reservados | Términos de uso Soporte técnico auto claro oscuro …" at bounding box center [18, 174] width 36 height 348
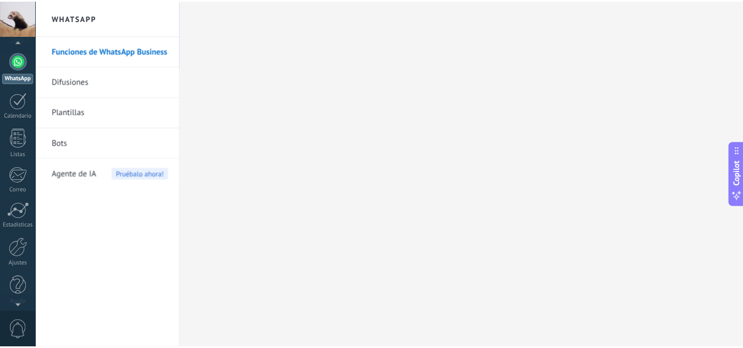
scroll to position [109, 0]
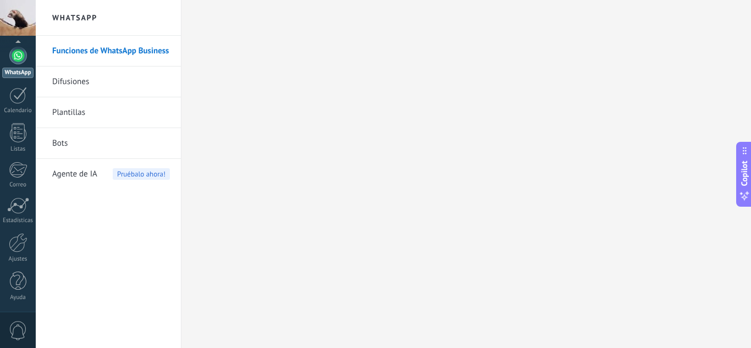
click at [18, 304] on div "Panel Leads Chats WhatsApp Clientes" at bounding box center [18, 124] width 36 height 376
drag, startPoint x: 18, startPoint y: 304, endPoint x: 16, endPoint y: 247, distance: 57.2
click at [16, 247] on div "Panel Leads Chats WhatsApp Clientes" at bounding box center [18, 124] width 36 height 376
click at [16, 247] on div at bounding box center [18, 242] width 19 height 19
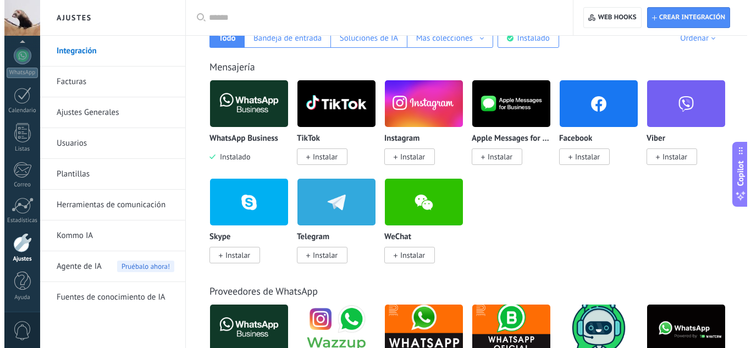
scroll to position [218, 0]
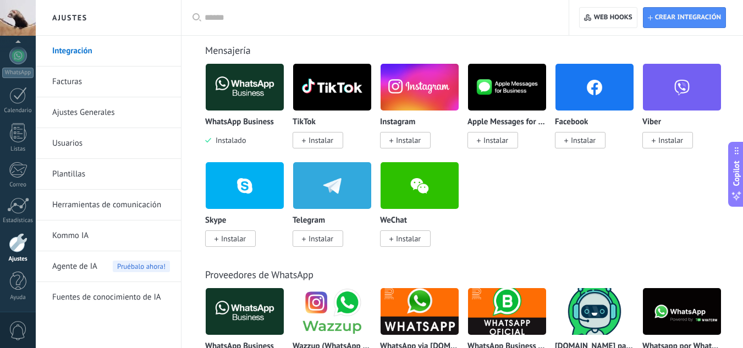
click at [240, 85] on img at bounding box center [245, 87] width 78 height 53
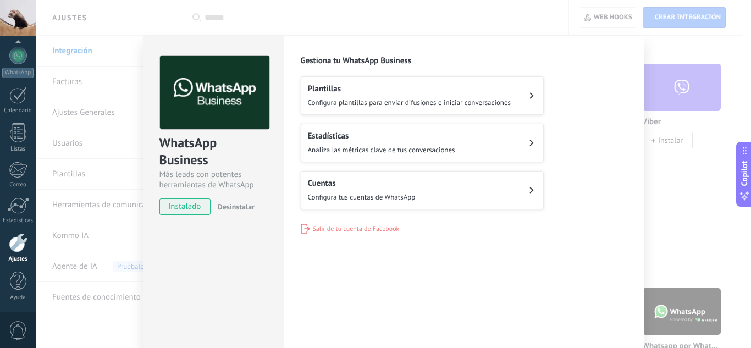
click at [376, 142] on div "Estadísticas Analiza las métricas clave de tus conversaciones" at bounding box center [381, 143] width 147 height 24
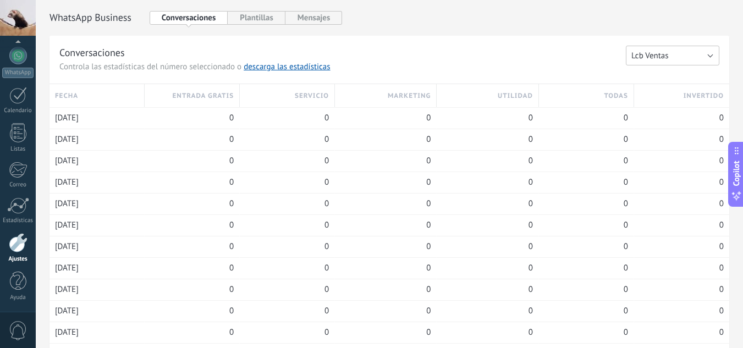
click at [668, 50] on button "Lcb Ventas" at bounding box center [673, 56] width 94 height 20
click at [668, 50] on li "Lcb Ventas" at bounding box center [669, 55] width 100 height 19
click at [558, 59] on h3 "Conversaciones" at bounding box center [342, 53] width 567 height 14
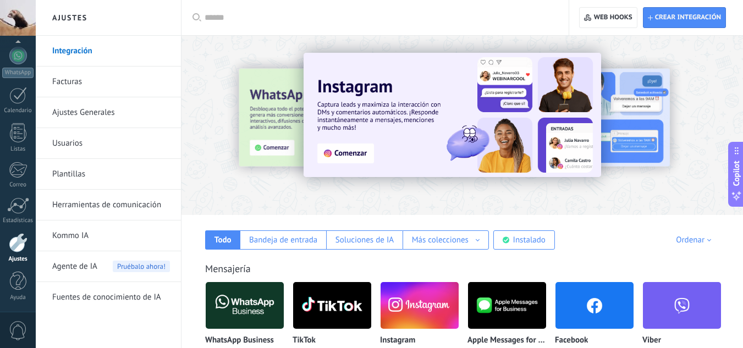
click at [229, 299] on img at bounding box center [245, 305] width 78 height 53
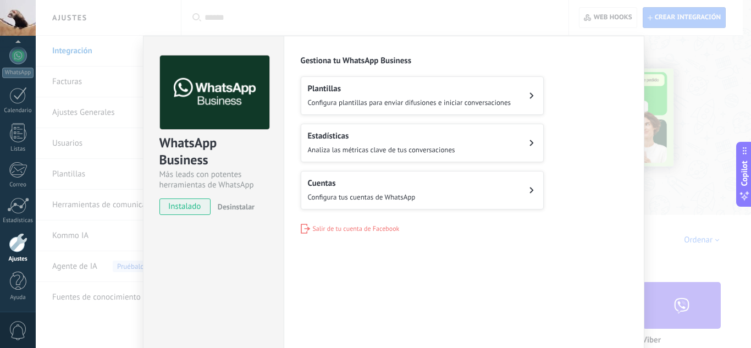
click at [423, 92] on h2 "Plantillas" at bounding box center [410, 89] width 204 height 10
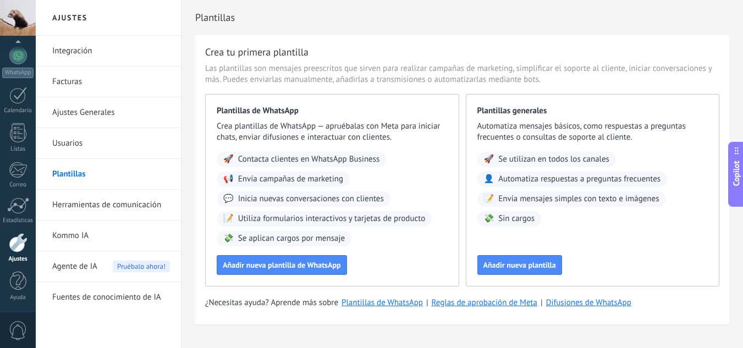
click at [63, 177] on link "Plantillas" at bounding box center [111, 174] width 118 height 31
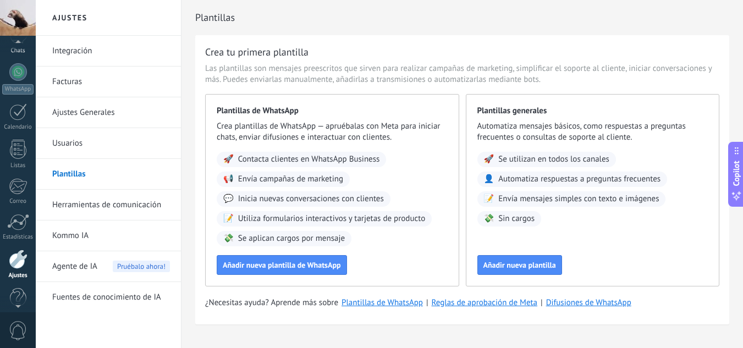
scroll to position [88, 0]
click at [14, 89] on div "WhatsApp" at bounding box center [17, 94] width 31 height 10
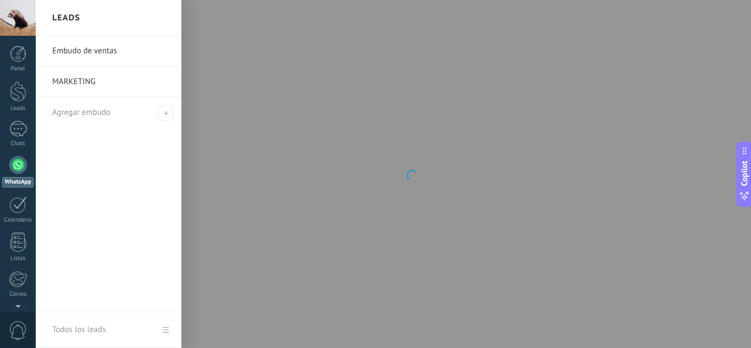
click at [97, 50] on link "Embudo de ventas" at bounding box center [111, 51] width 118 height 31
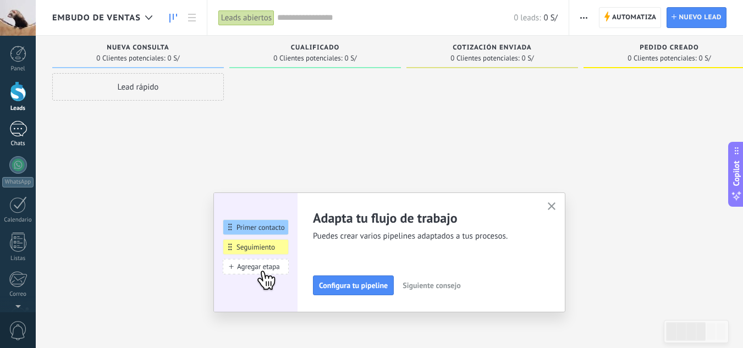
click at [19, 130] on div at bounding box center [18, 129] width 18 height 16
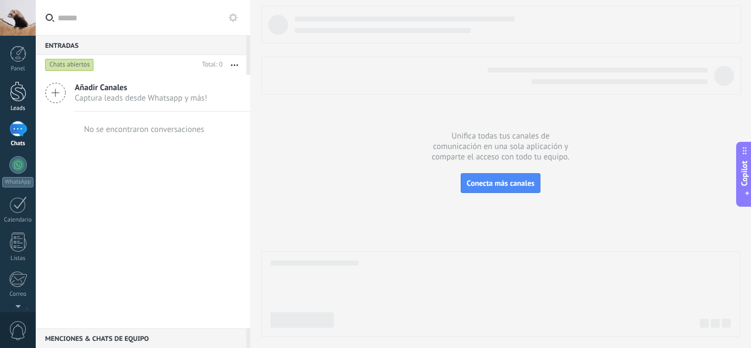
click at [4, 86] on link "Leads" at bounding box center [18, 96] width 36 height 31
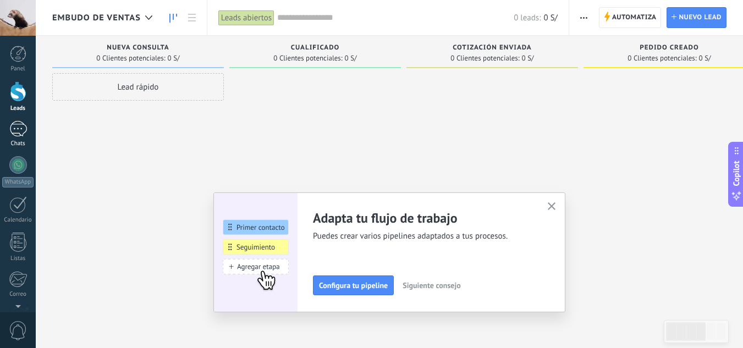
click at [24, 133] on div at bounding box center [18, 129] width 18 height 16
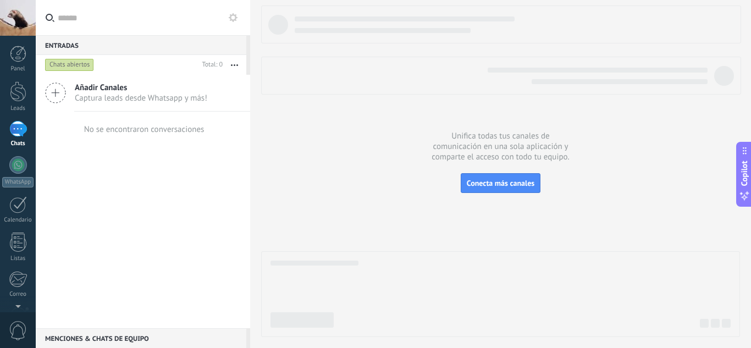
click at [194, 92] on span "Añadir Canales" at bounding box center [141, 88] width 133 height 10
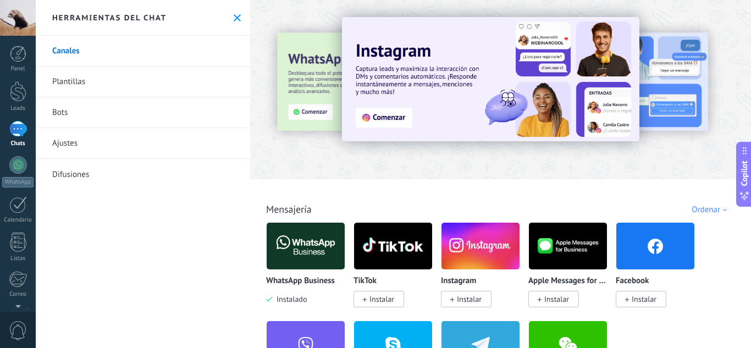
click at [73, 150] on link "Ajustes" at bounding box center [143, 143] width 215 height 31
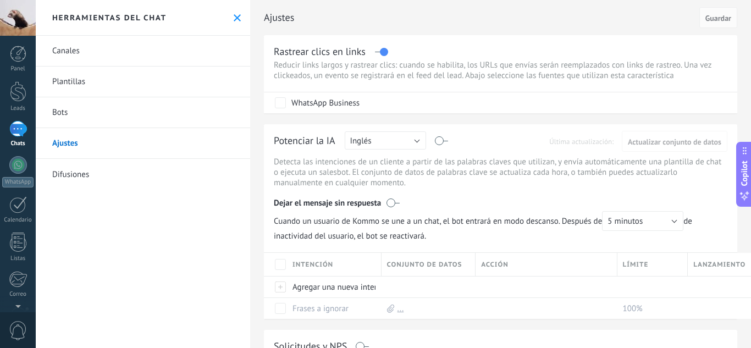
click at [234, 21] on button at bounding box center [237, 17] width 9 height 9
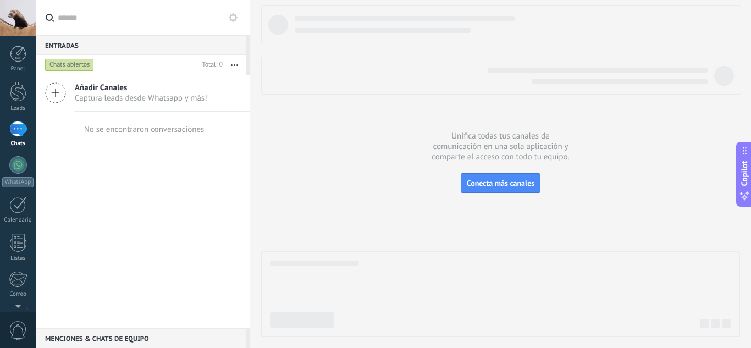
click at [135, 93] on span "Captura leads desde Whatsapp y más!" at bounding box center [141, 98] width 133 height 10
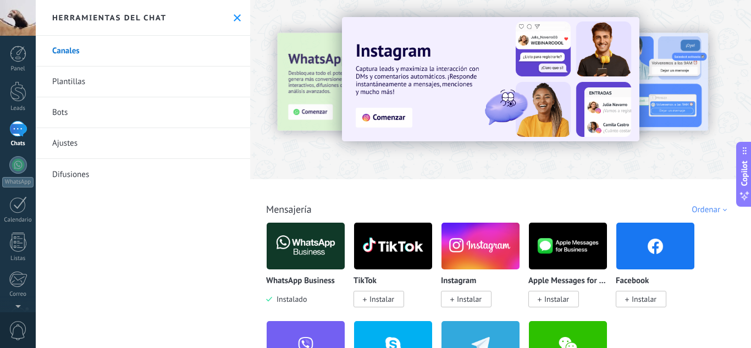
click at [234, 20] on icon at bounding box center [237, 17] width 7 height 7
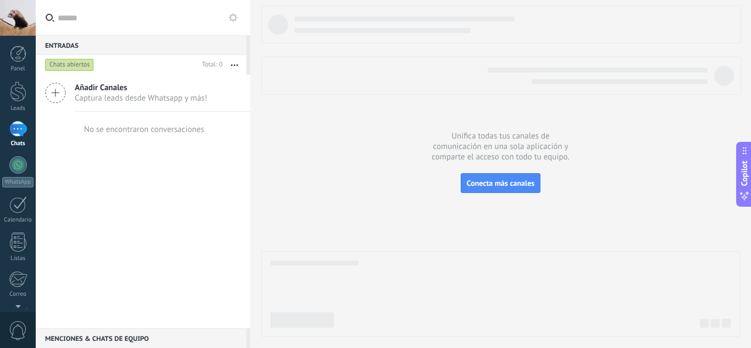
click at [236, 69] on button "button" at bounding box center [235, 65] width 24 height 20
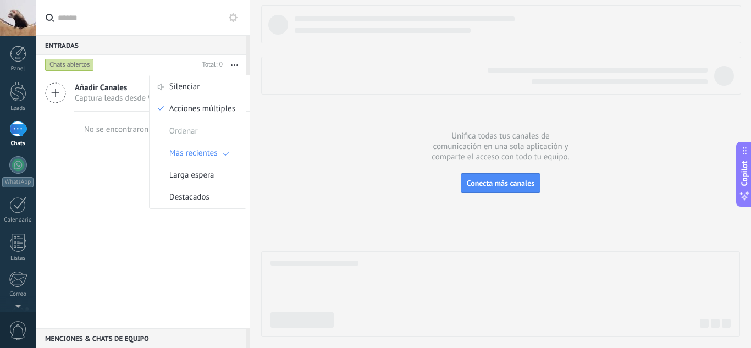
click at [137, 222] on div "Añadir Canales Captura leads desde Whatsapp y más! No se encontraron conversaci…" at bounding box center [143, 202] width 215 height 254
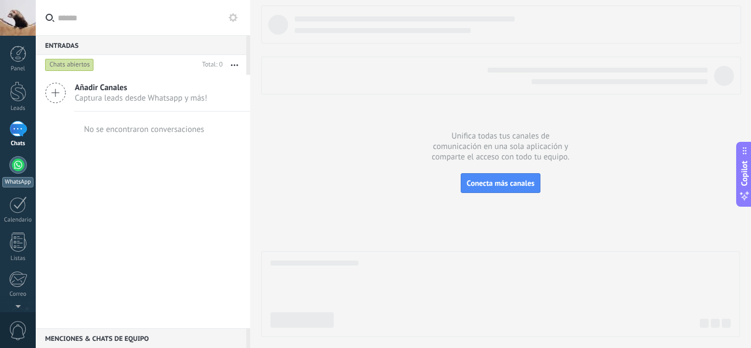
click at [12, 171] on div at bounding box center [18, 165] width 18 height 18
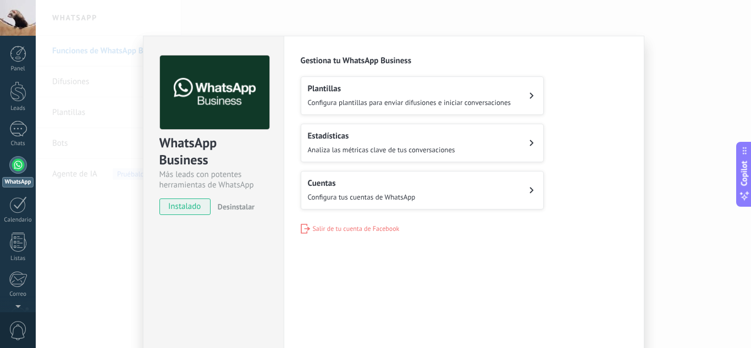
click at [347, 188] on div "Cuentas Configura tus cuentas de WhatsApp" at bounding box center [362, 190] width 108 height 24
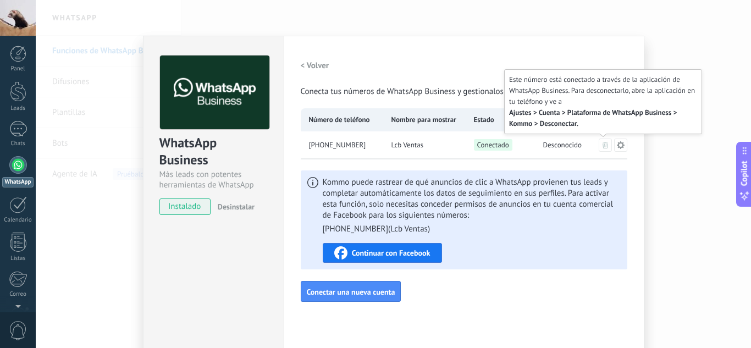
click at [600, 149] on button at bounding box center [605, 145] width 13 height 13
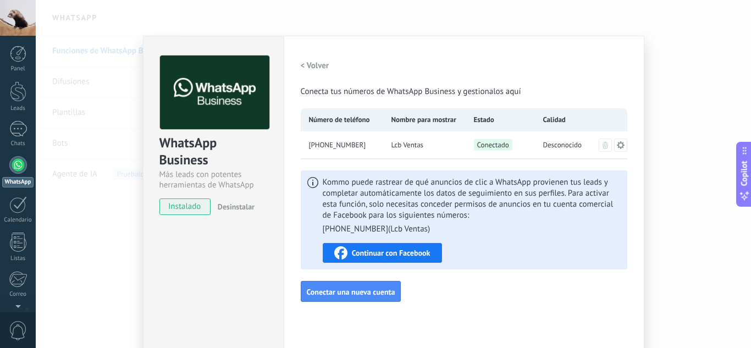
click at [183, 206] on span "instalado" at bounding box center [185, 207] width 50 height 17
click at [620, 142] on icon at bounding box center [621, 145] width 8 height 8
click at [479, 144] on span "Conectado" at bounding box center [493, 145] width 39 height 12
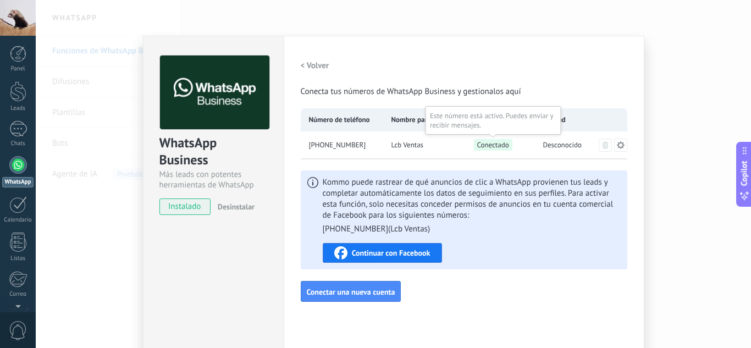
click at [479, 144] on span "Conectado" at bounding box center [493, 145] width 39 height 12
click at [479, 145] on span "Conectado" at bounding box center [493, 145] width 39 height 12
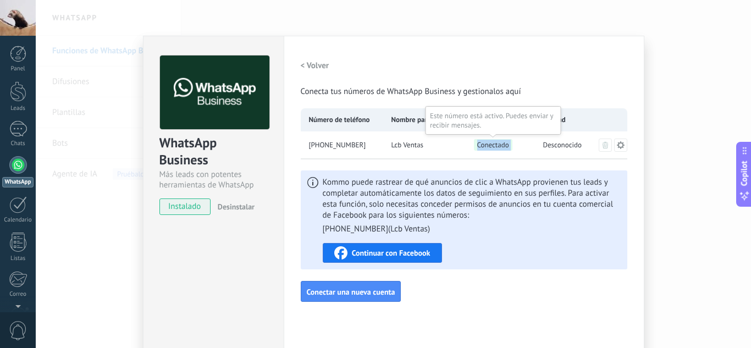
click at [479, 145] on span "Conectado" at bounding box center [493, 145] width 39 height 12
drag, startPoint x: 479, startPoint y: 145, endPoint x: 536, endPoint y: 139, distance: 58.0
click at [532, 139] on div "Conectado Este número está activo. Puedes enviar y recibir mensajes." at bounding box center [500, 145] width 69 height 28
click at [536, 139] on div "Desconocido" at bounding box center [569, 145] width 69 height 28
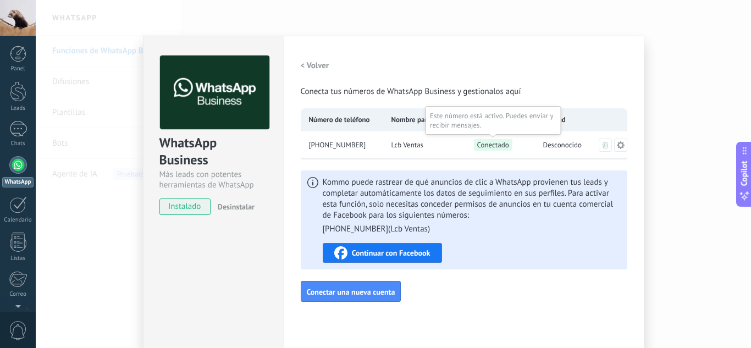
click at [497, 148] on span "Conectado" at bounding box center [493, 145] width 39 height 12
click at [619, 144] on icon at bounding box center [621, 145] width 9 height 9
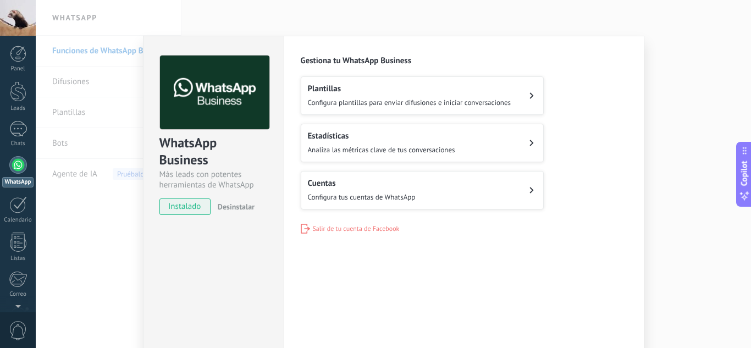
click at [343, 228] on span "Salir de tu cuenta de Facebook" at bounding box center [356, 229] width 87 height 8
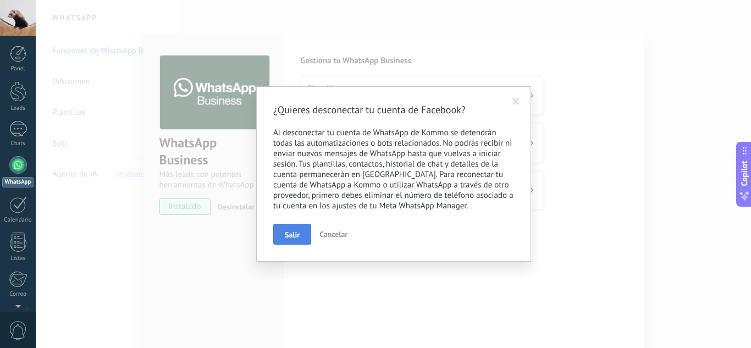
click at [305, 233] on button "Salir" at bounding box center [292, 234] width 38 height 21
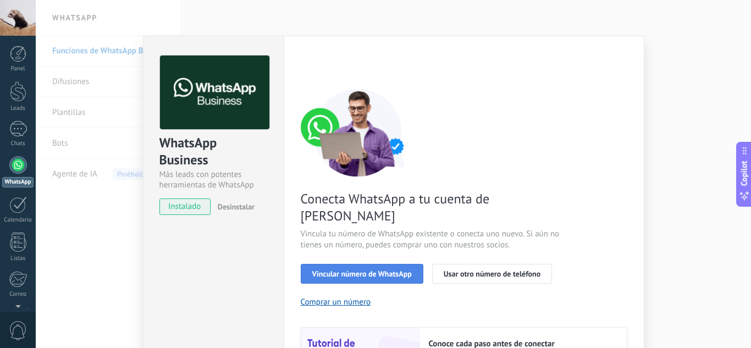
click at [361, 270] on span "Vincular número de WhatsApp" at bounding box center [362, 274] width 100 height 8
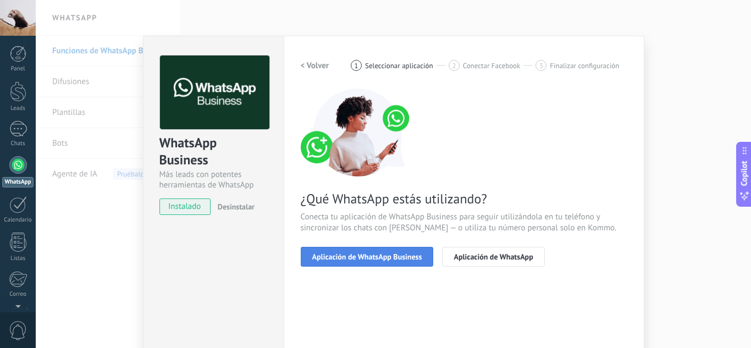
click at [397, 253] on span "Aplicación de WhatsApp Business" at bounding box center [367, 257] width 110 height 8
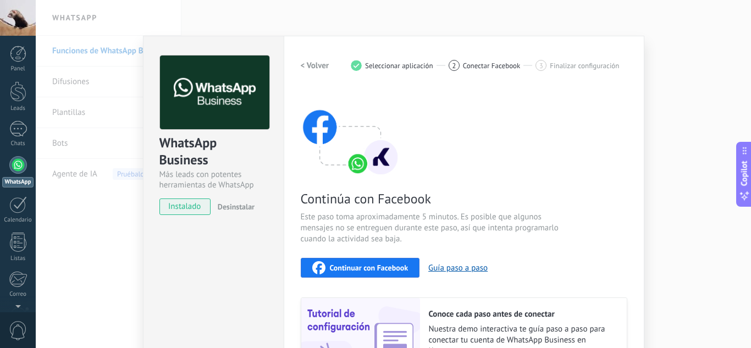
click at [385, 267] on span "Continuar con Facebook" at bounding box center [369, 268] width 79 height 8
click at [668, 106] on div "WhatsApp Business Más leads con potentes herramientas de WhatsApp instalado Des…" at bounding box center [394, 174] width 716 height 348
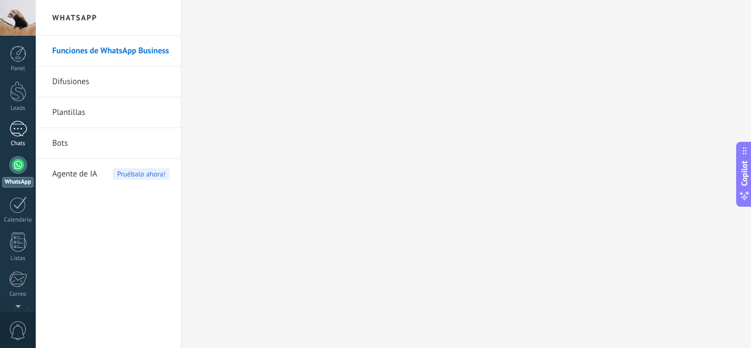
click at [19, 134] on div at bounding box center [18, 129] width 18 height 16
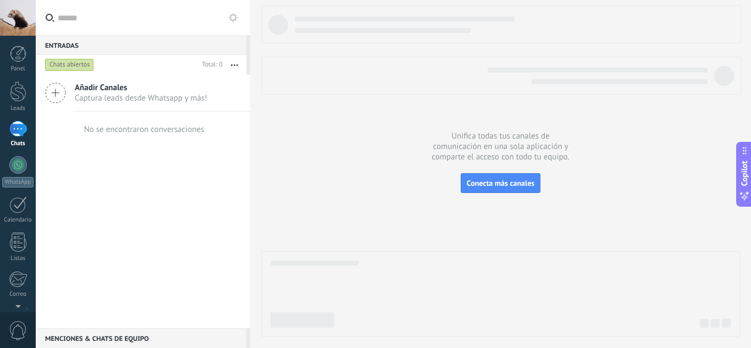
click at [229, 62] on button "button" at bounding box center [235, 65] width 24 height 20
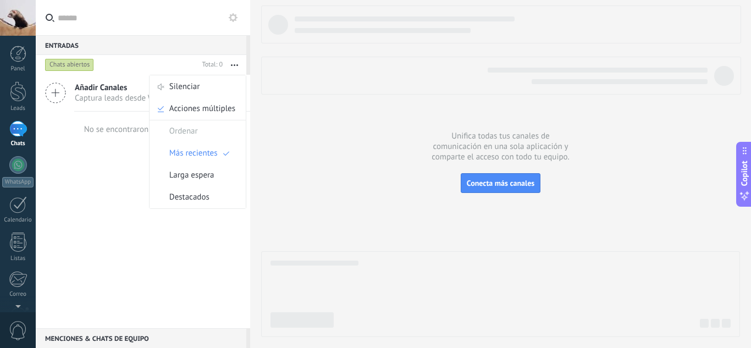
click at [117, 94] on span "Captura leads desde Whatsapp y más!" at bounding box center [141, 98] width 133 height 10
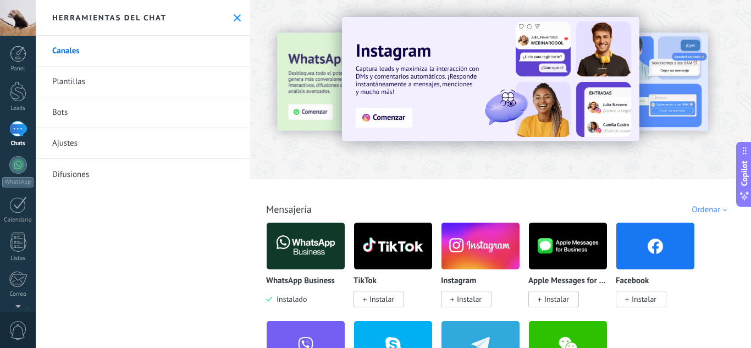
click at [237, 22] on button at bounding box center [237, 17] width 9 height 9
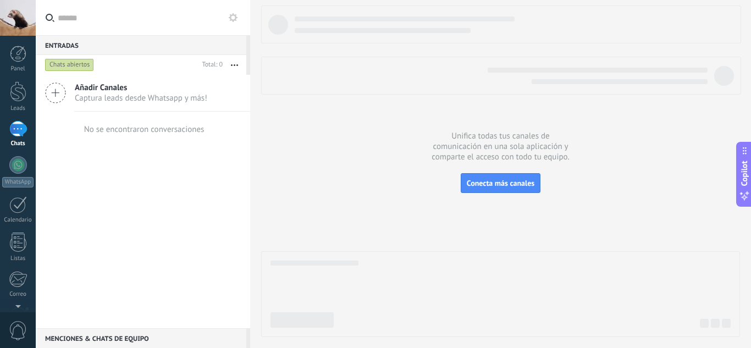
click at [233, 19] on icon at bounding box center [233, 17] width 9 height 9
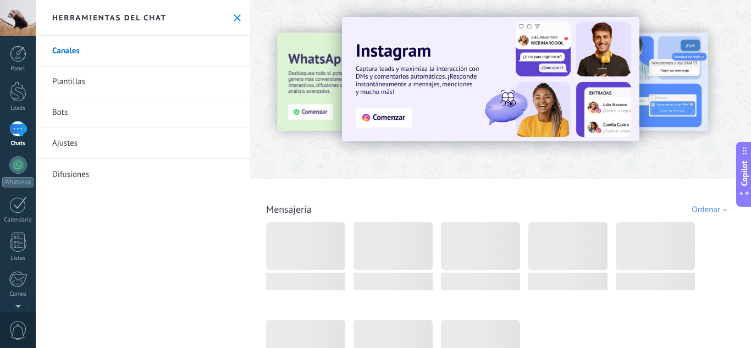
click at [235, 20] on icon at bounding box center [237, 17] width 7 height 7
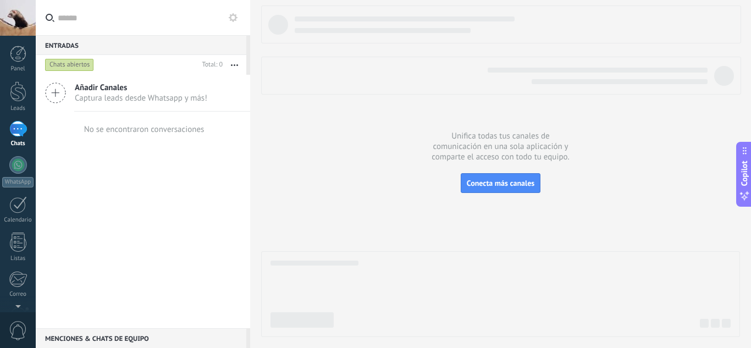
click at [81, 63] on div "Chats abiertos" at bounding box center [69, 64] width 49 height 13
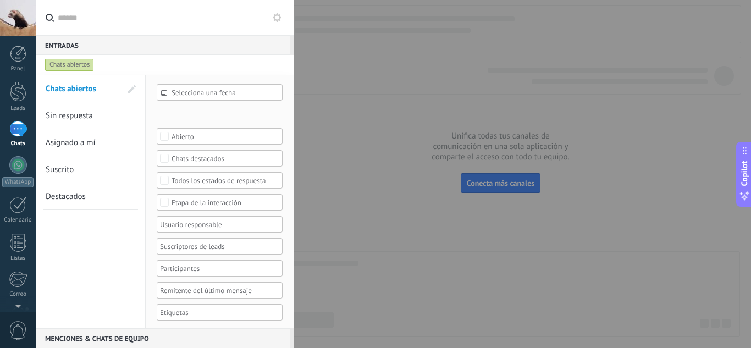
click at [218, 94] on span "Selecciona una fecha" at bounding box center [224, 93] width 105 height 8
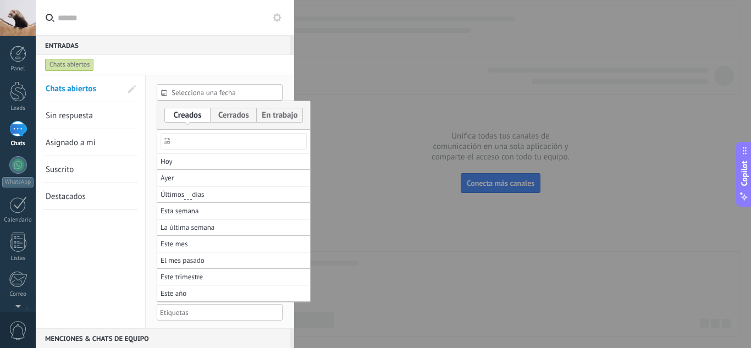
click at [79, 120] on div at bounding box center [375, 174] width 751 height 348
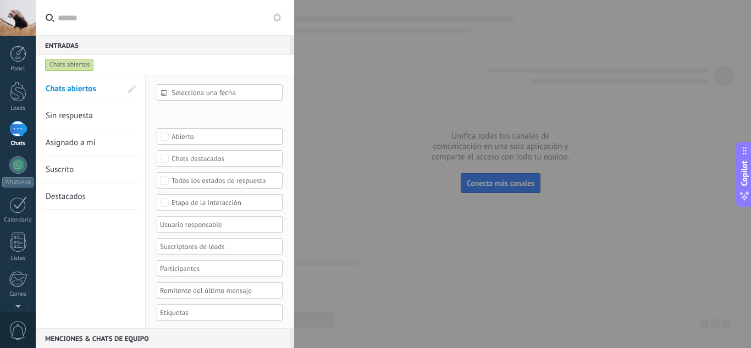
click at [79, 120] on span "Sin respuesta" at bounding box center [69, 116] width 47 height 10
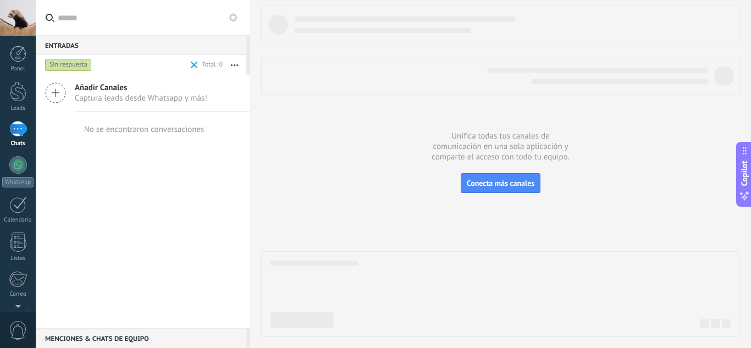
click at [19, 8] on div at bounding box center [18, 18] width 36 height 36
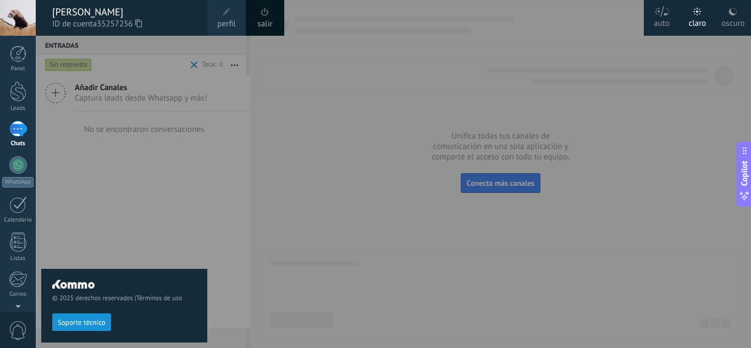
click at [260, 18] on span at bounding box center [265, 12] width 12 height 12
